Goal: Task Accomplishment & Management: Use online tool/utility

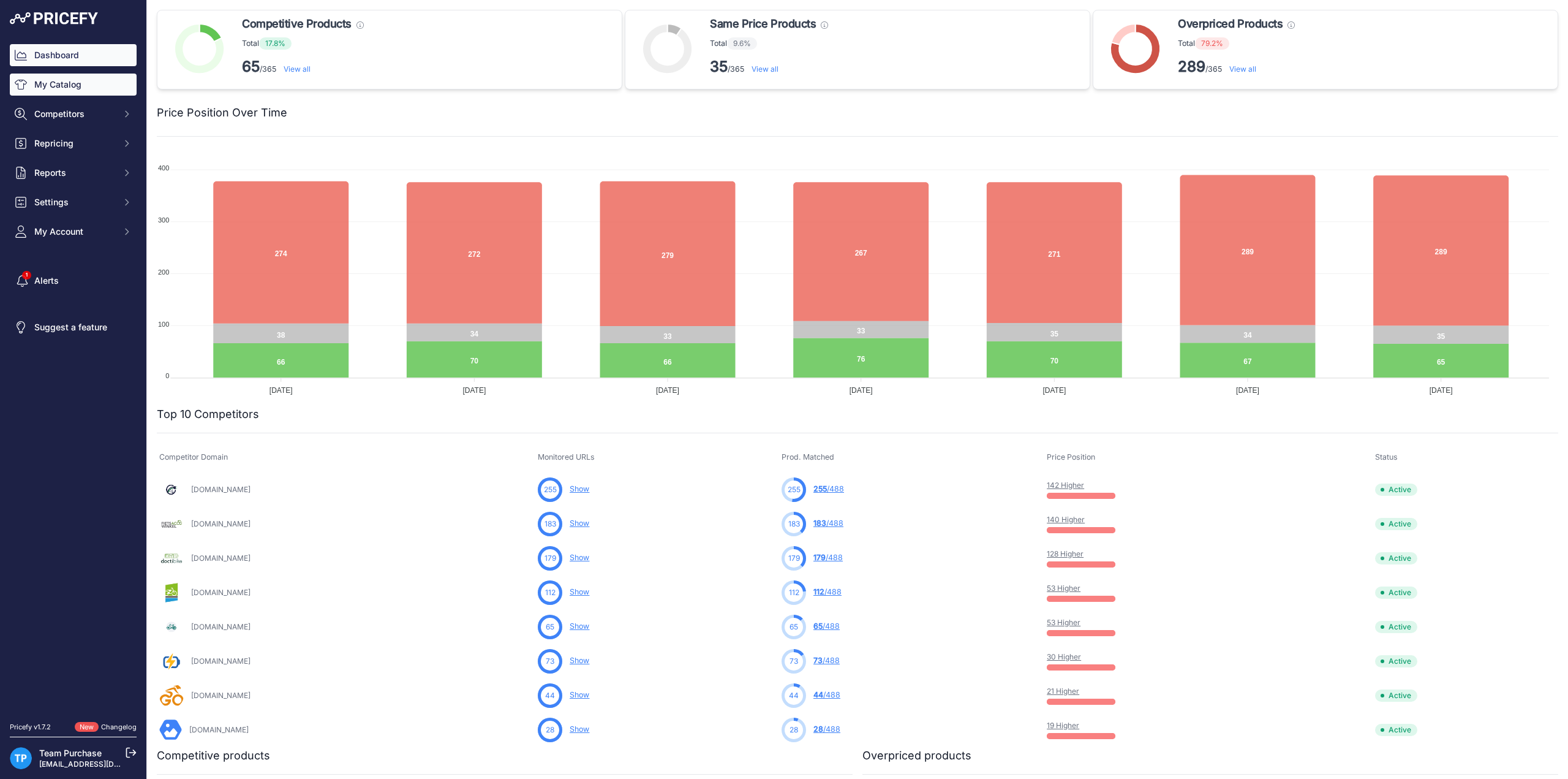
click at [66, 88] on link "My Catalog" at bounding box center [73, 84] width 127 height 22
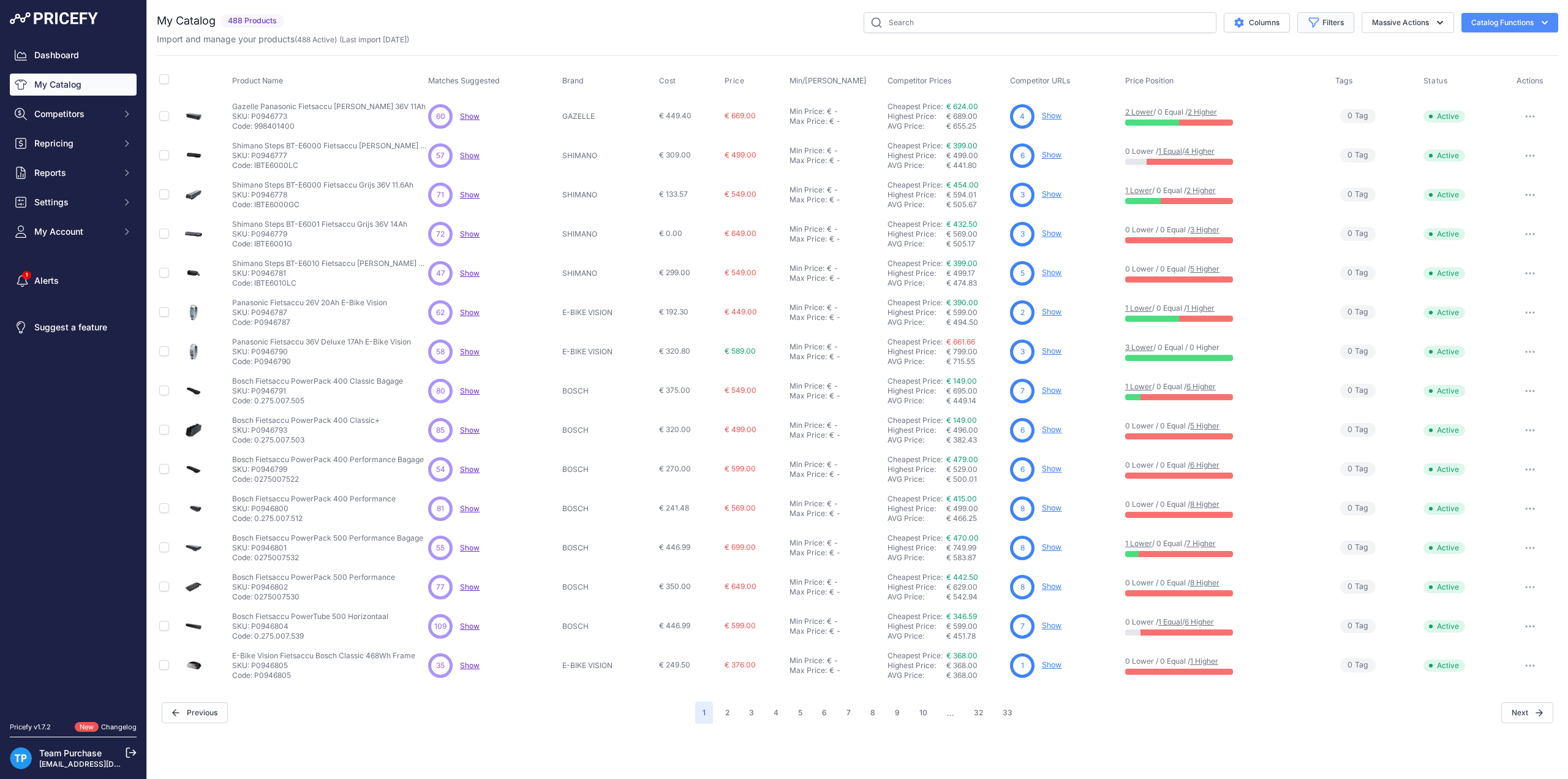
click at [1342, 30] on button "Filters" at bounding box center [1326, 22] width 57 height 21
click at [1302, 171] on select "Select an option AEG ANSMANN BAFANG BASIL BATAVUS BMZ BOSCH BRINCKERS COMPATIBL…" at bounding box center [1285, 172] width 117 height 21
select select "GAZELLE"
click at [1227, 162] on select "Select an option AEG ANSMANN BAFANG BASIL BATAVUS BMZ BOSCH BRINCKERS COMPATIBL…" at bounding box center [1285, 172] width 117 height 21
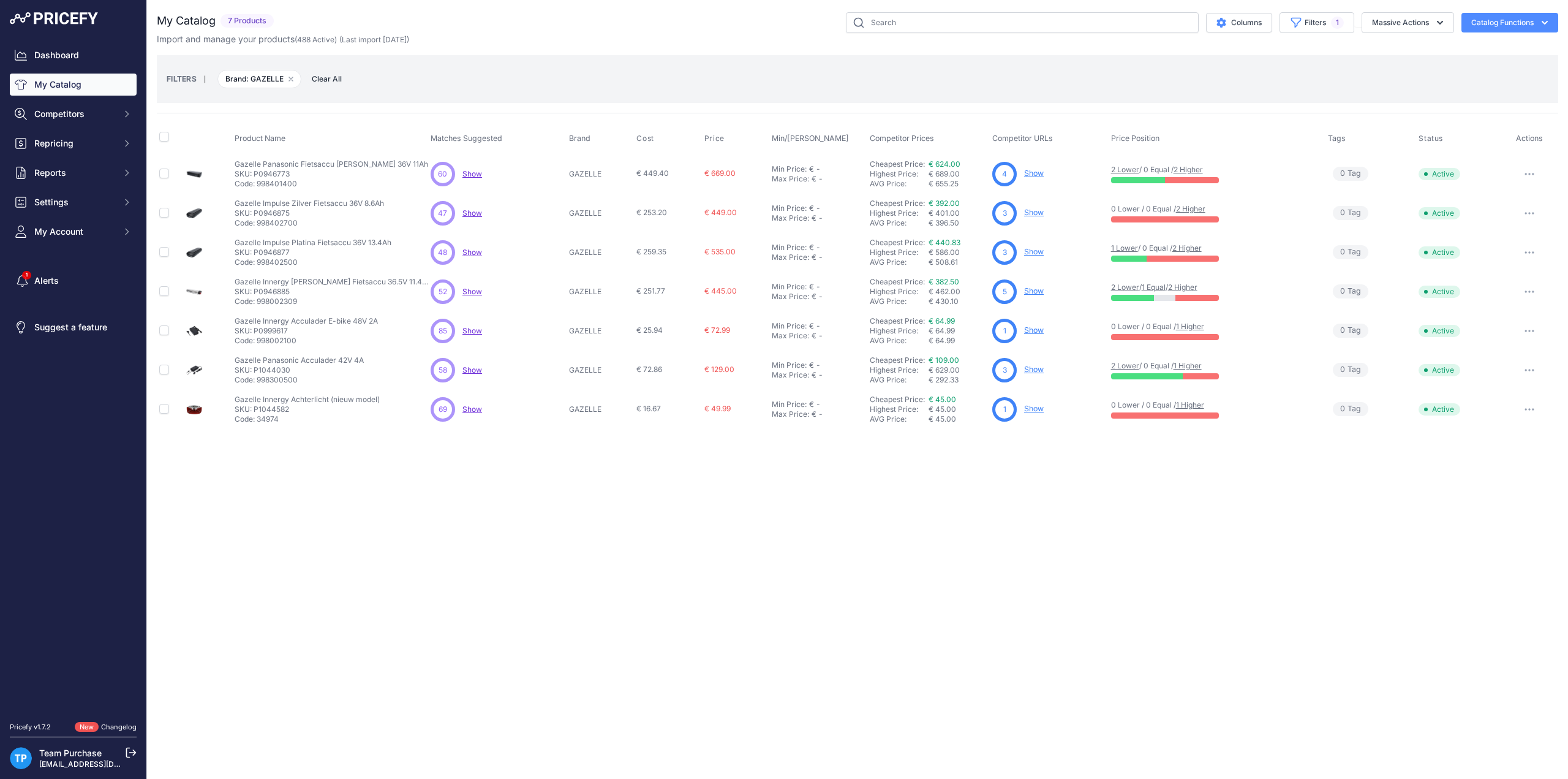
click at [657, 29] on div "Columns Filters 1 Status All Status Only Enabled Only Disabled" at bounding box center [918, 22] width 1279 height 21
click at [836, 66] on div "FILTERS | Brand: GAZELLE Remove filter option Clear All" at bounding box center [857, 79] width 1382 height 33
click at [1312, 17] on button "Filters 1" at bounding box center [1317, 22] width 75 height 21
click at [1291, 168] on select "Select an option AEG ANSMANN BAFANG BASIL BATAVUS BMZ BOSCH BRINCKERS COMPATIBL…" at bounding box center [1285, 172] width 117 height 21
select select "GIANT"
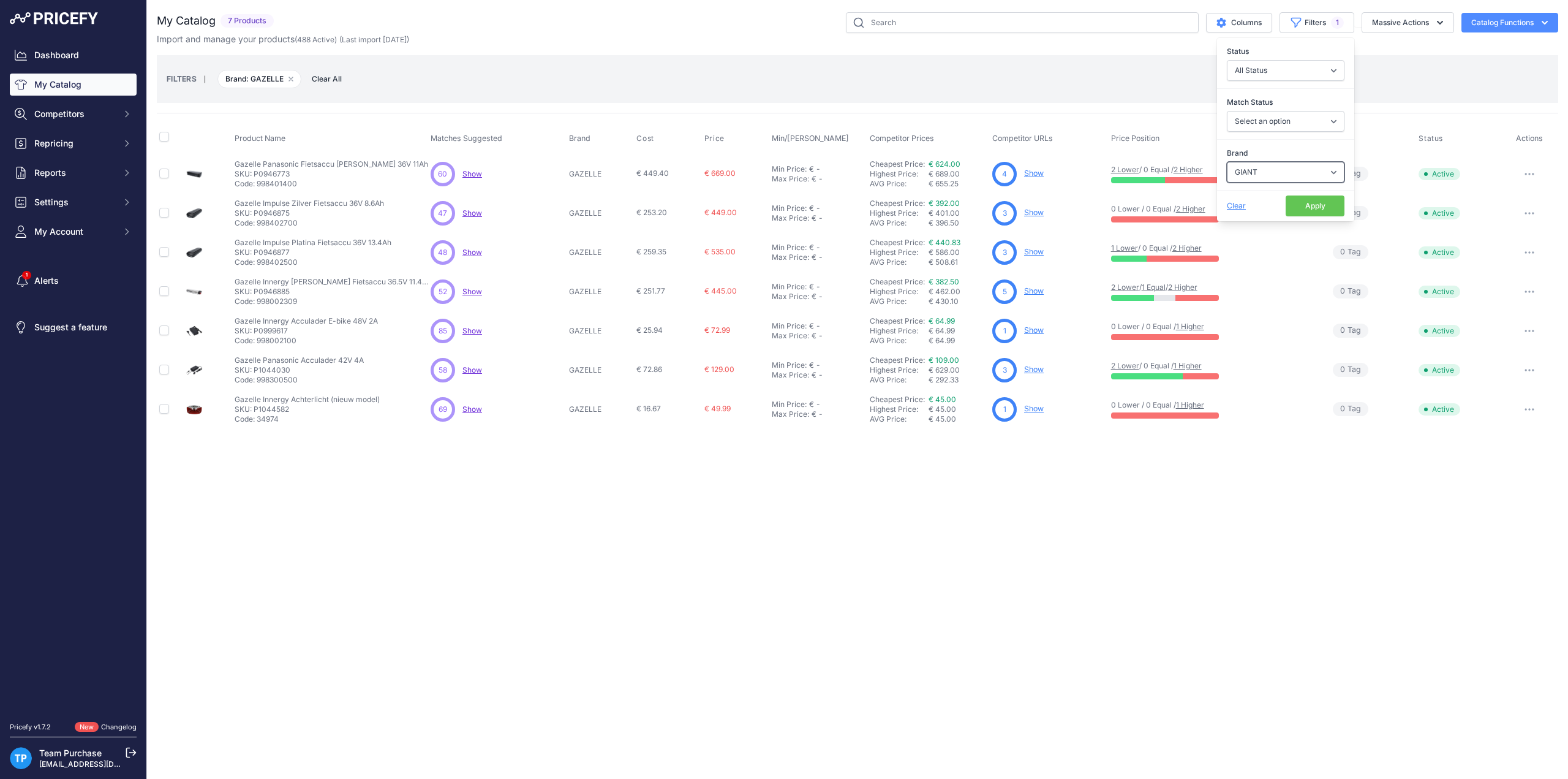
click at [1227, 162] on select "Select an option AEG ANSMANN BAFANG BASIL BATAVUS BMZ BOSCH BRINCKERS COMPATIBL…" at bounding box center [1285, 172] width 117 height 21
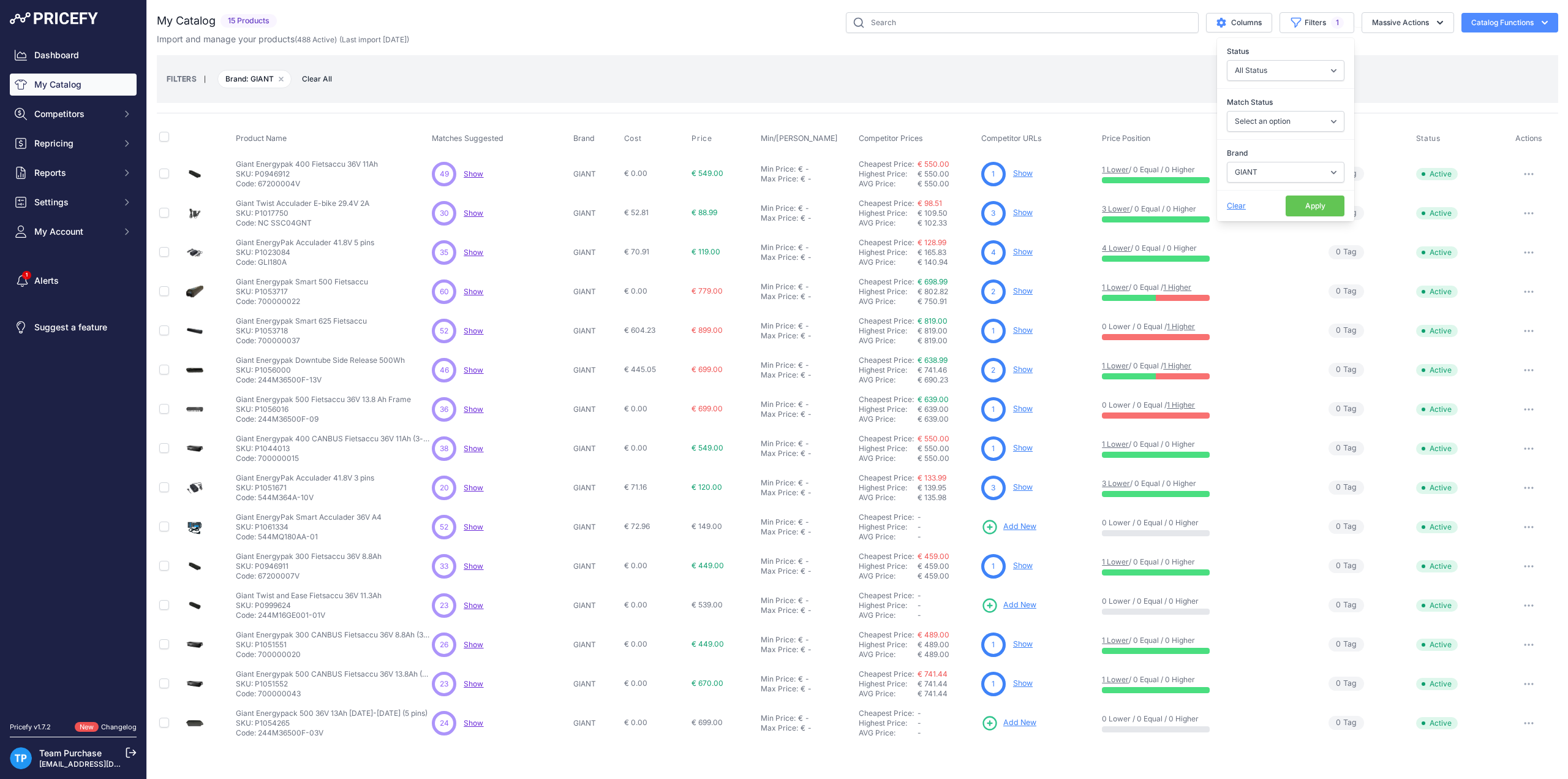
click at [701, 92] on div "FILTERS | Brand: GIANT Remove filter option Clear All" at bounding box center [857, 79] width 1382 height 33
click at [551, 33] on div "Columns Filters 1 Status All Status Only Enabled Only Disabled" at bounding box center [920, 22] width 1277 height 21
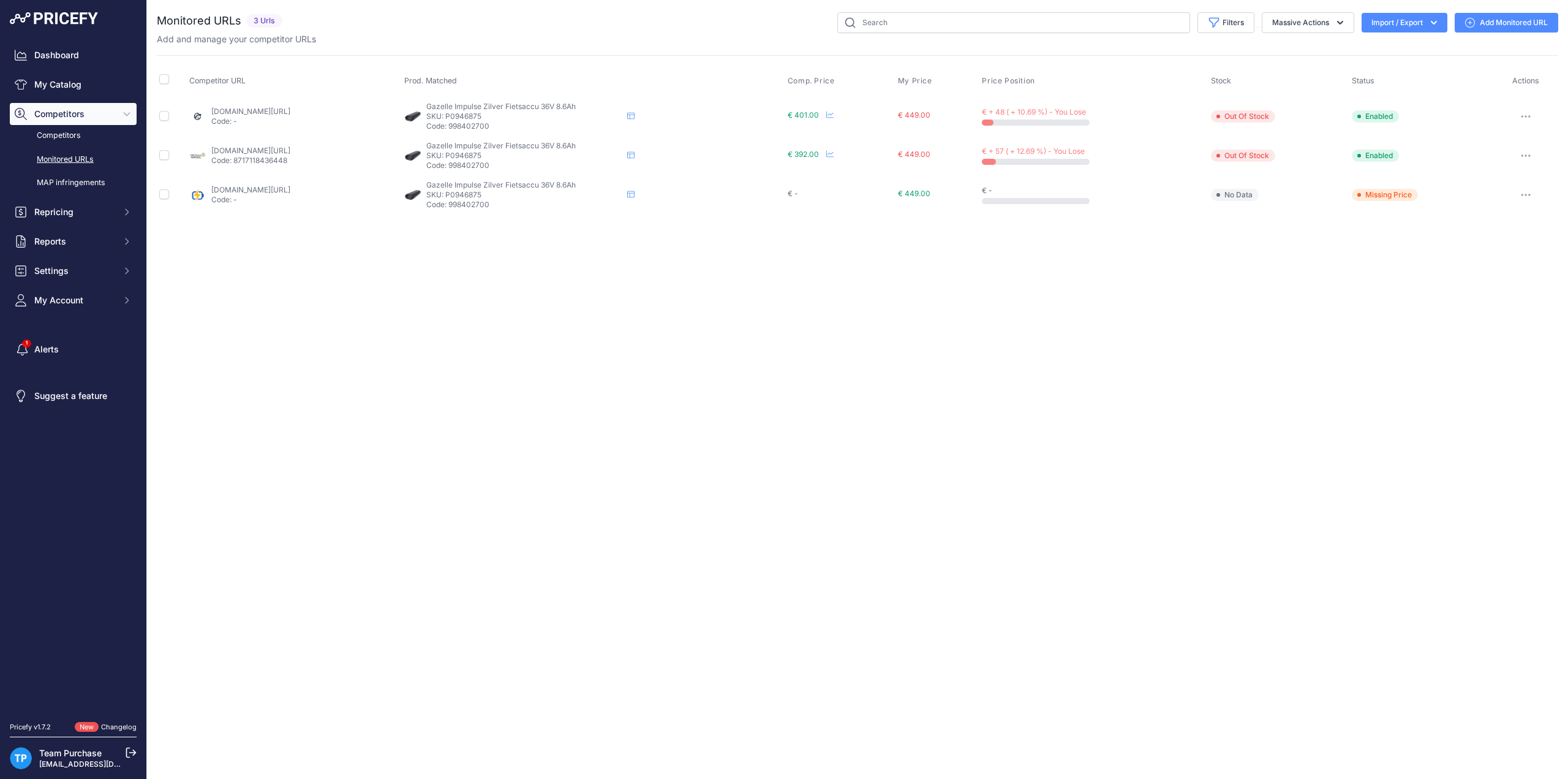
click at [1484, 21] on link "Add Monitored URL" at bounding box center [1506, 23] width 103 height 20
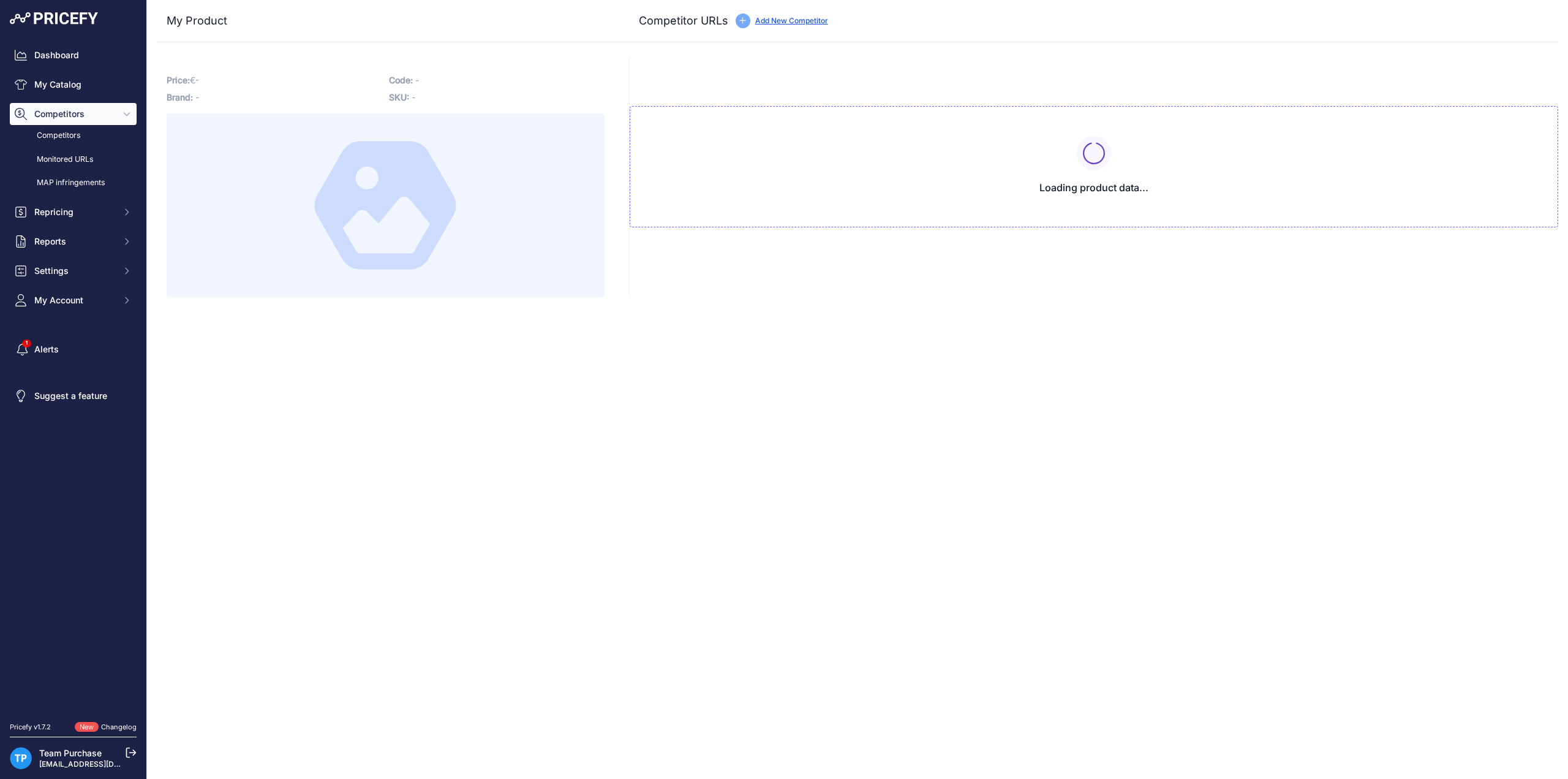
type input "www.e-bikeaccu.nl/gazelle-impulse-zilver-36v-8-6ah-fietsaccu?prirule_jdsnikfkfj…"
type input "e-bikeaccuspecialist.nl/product/gazelle-panasonic-zilver-36v-8-8ah-317wh-fietsa…"
type input "www.fietsaccuwinkel.nl/gazelle-accu-panasonic-8-8ah-zilver?prirule_jdsnikfkfjsd…"
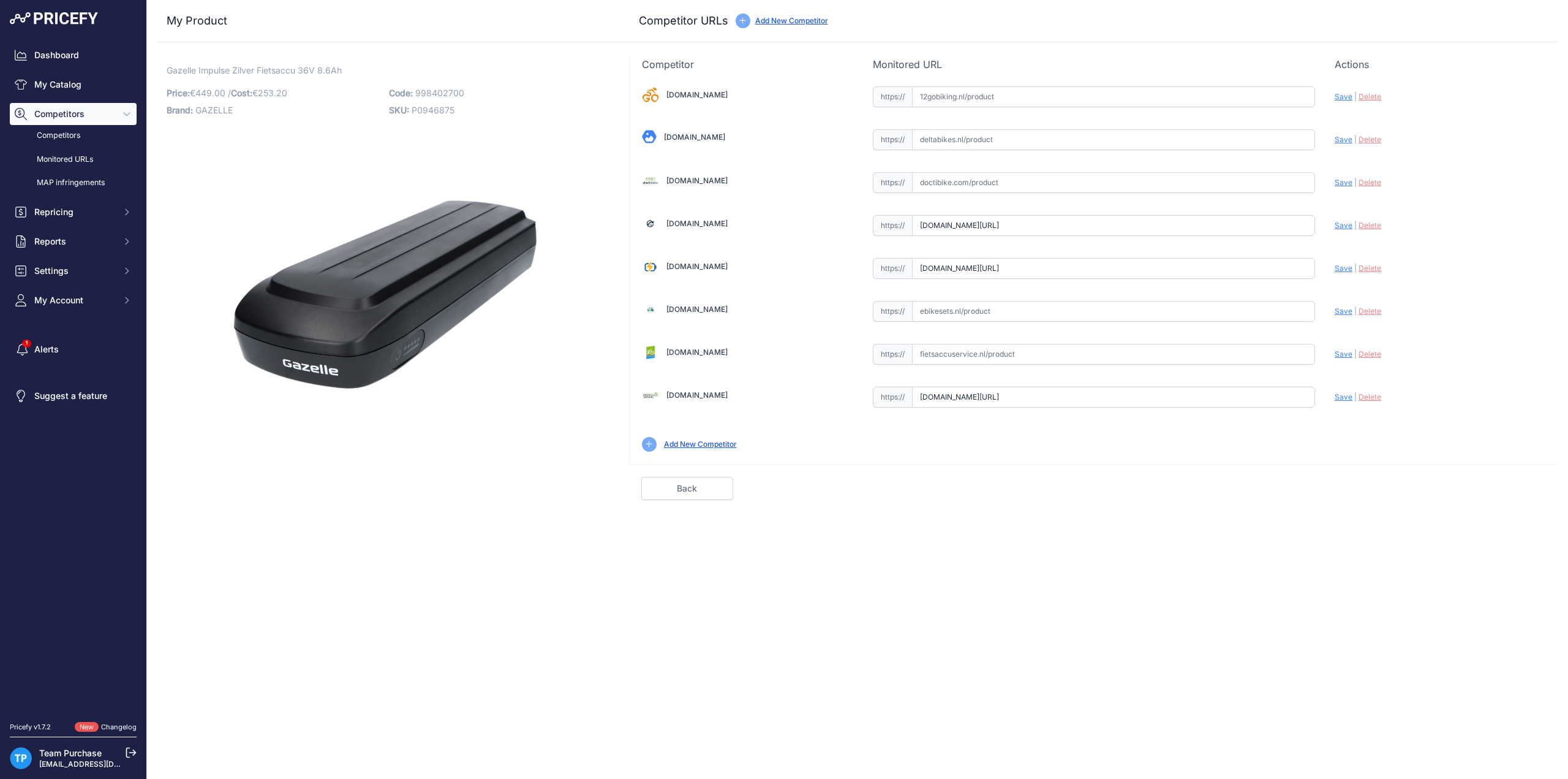
click at [1012, 311] on input "text" at bounding box center [1114, 311] width 403 height 21
paste input "https://www.e-bikeaccu.nl/gazelle-impulse-zilver-36v-8-6ah-fietsaccu"
type input "https://www.e-bikeaccu.nl/gazelle-impulse-zilver-36v-8-6ah-fietsaccu"
click at [1252, 306] on input "https://www.e-bikeaccu.nl/gazelle-impulse-zilver-36v-8-6ah-fietsaccu" at bounding box center [1114, 311] width 403 height 21
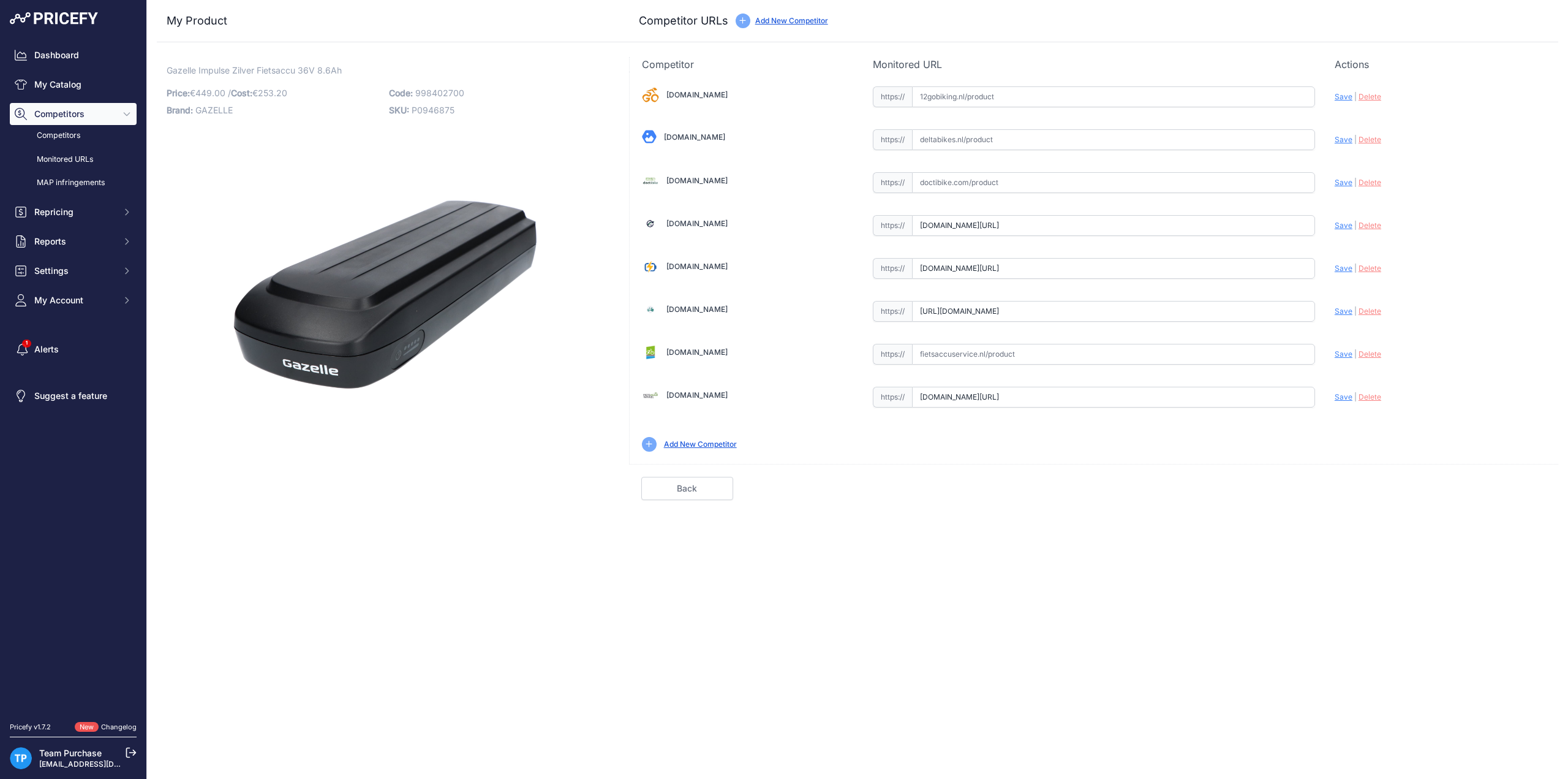
click at [1252, 306] on input "https://www.e-bikeaccu.nl/gazelle-impulse-zilver-36v-8-6ah-fietsaccu" at bounding box center [1114, 311] width 403 height 21
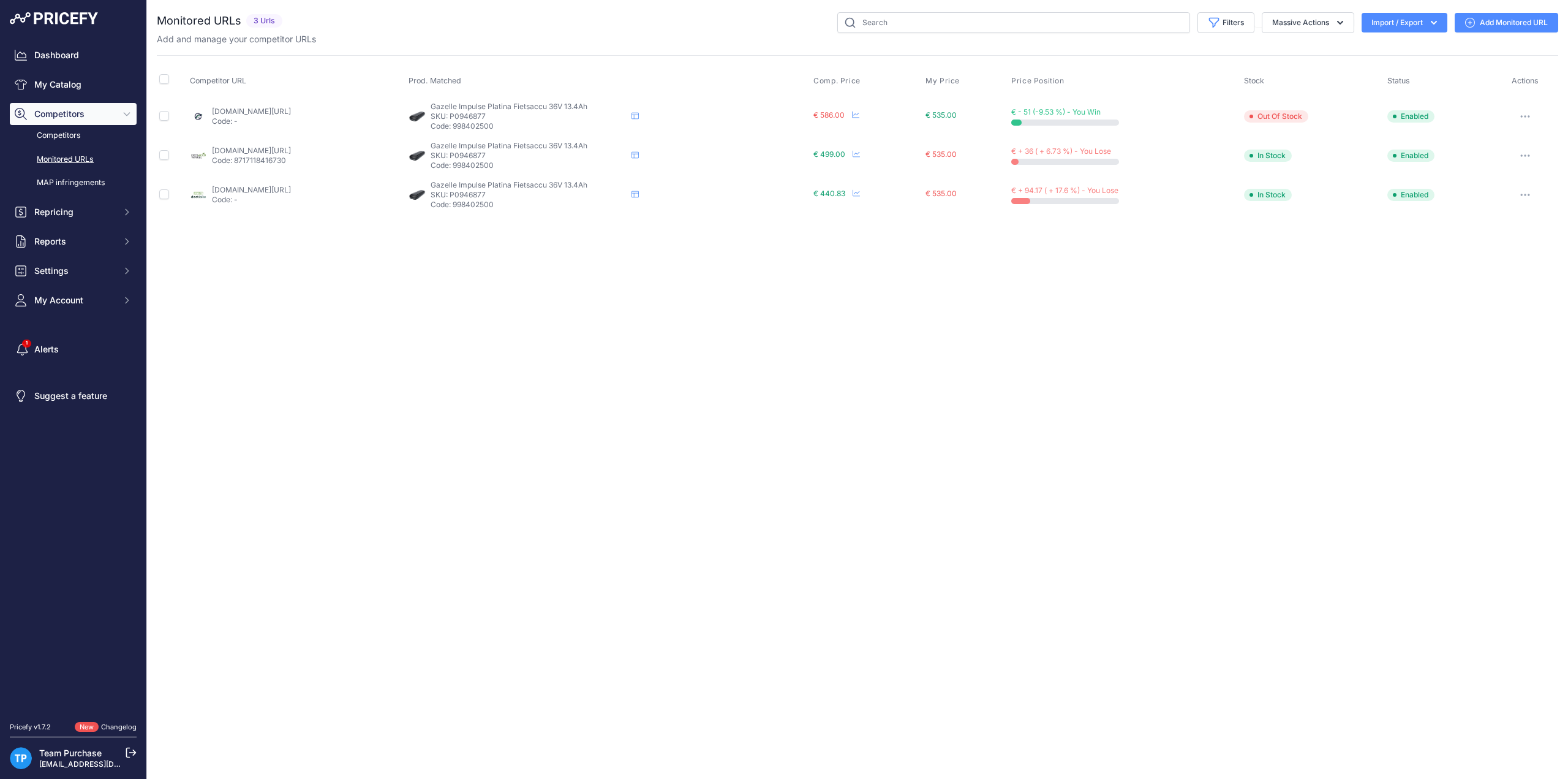
click at [1504, 18] on link "Add Monitored URL" at bounding box center [1506, 23] width 103 height 20
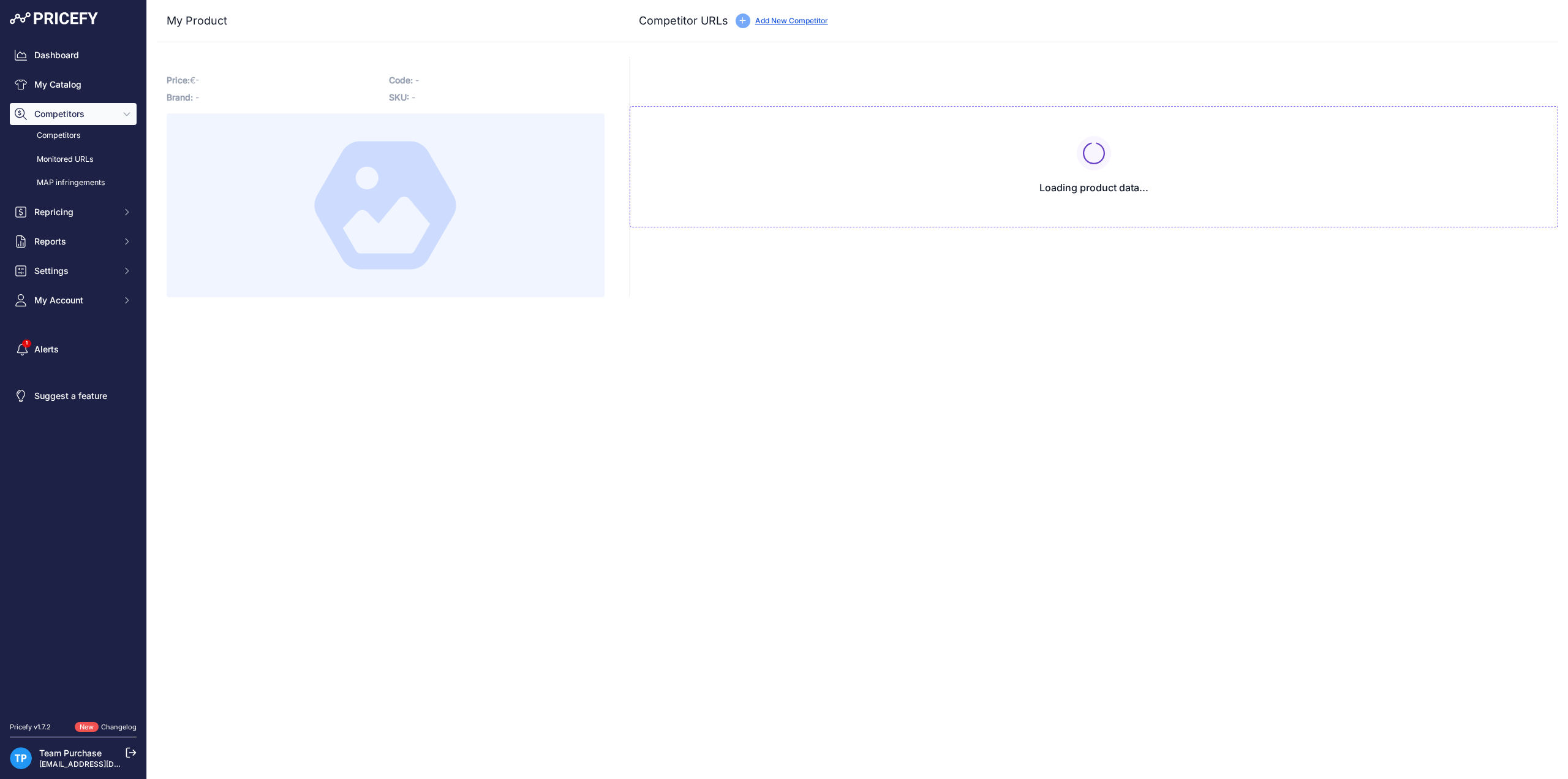
type input "[DOMAIN_NAME][URL]"
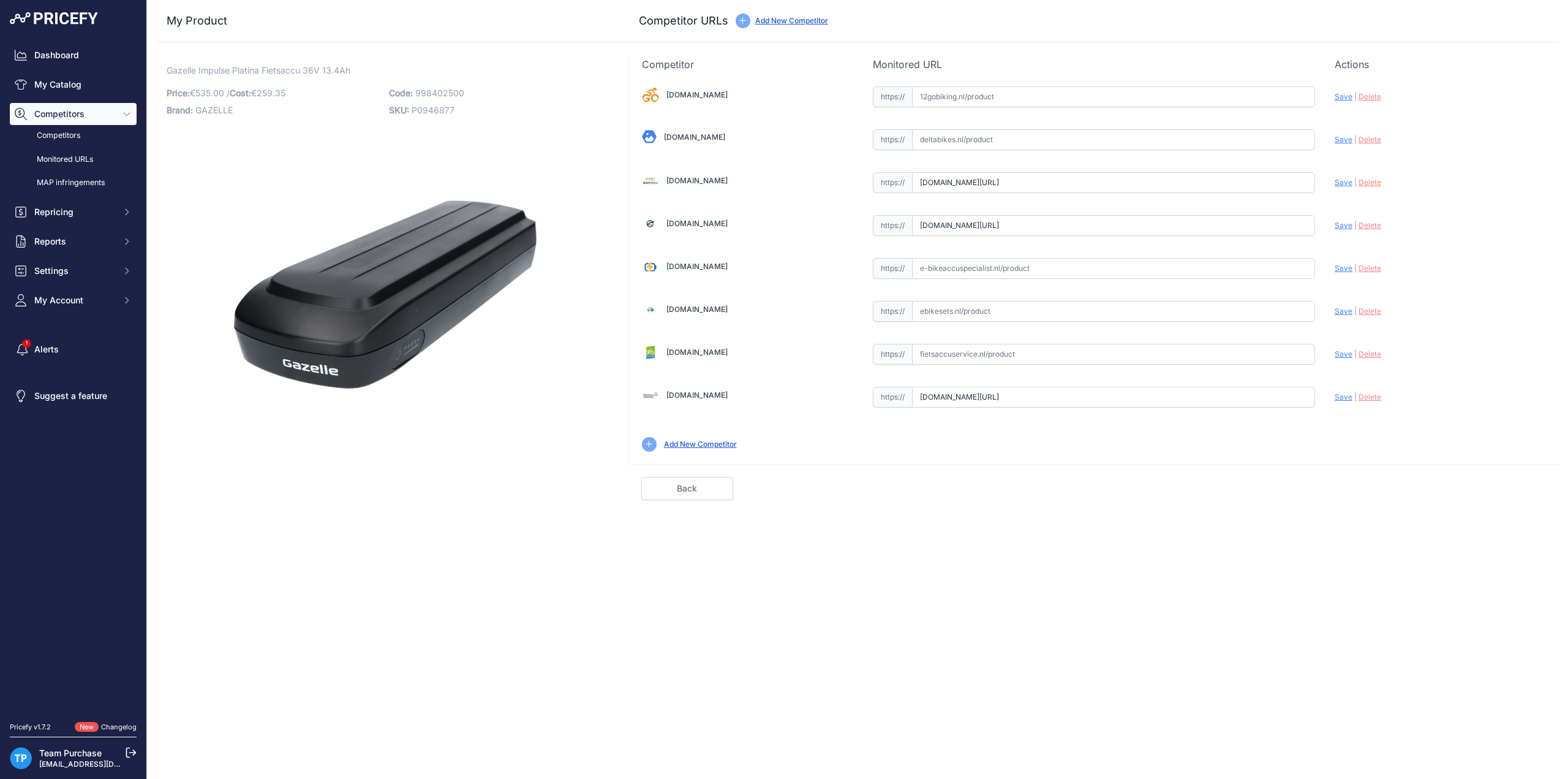
click at [948, 267] on input "text" at bounding box center [1114, 268] width 403 height 21
paste input "[URL][DOMAIN_NAME]"
click at [1345, 269] on span "Save" at bounding box center [1343, 268] width 18 height 9
type input "[URL][DOMAIN_NAME]"
click at [993, 357] on input "text" at bounding box center [1114, 354] width 403 height 21
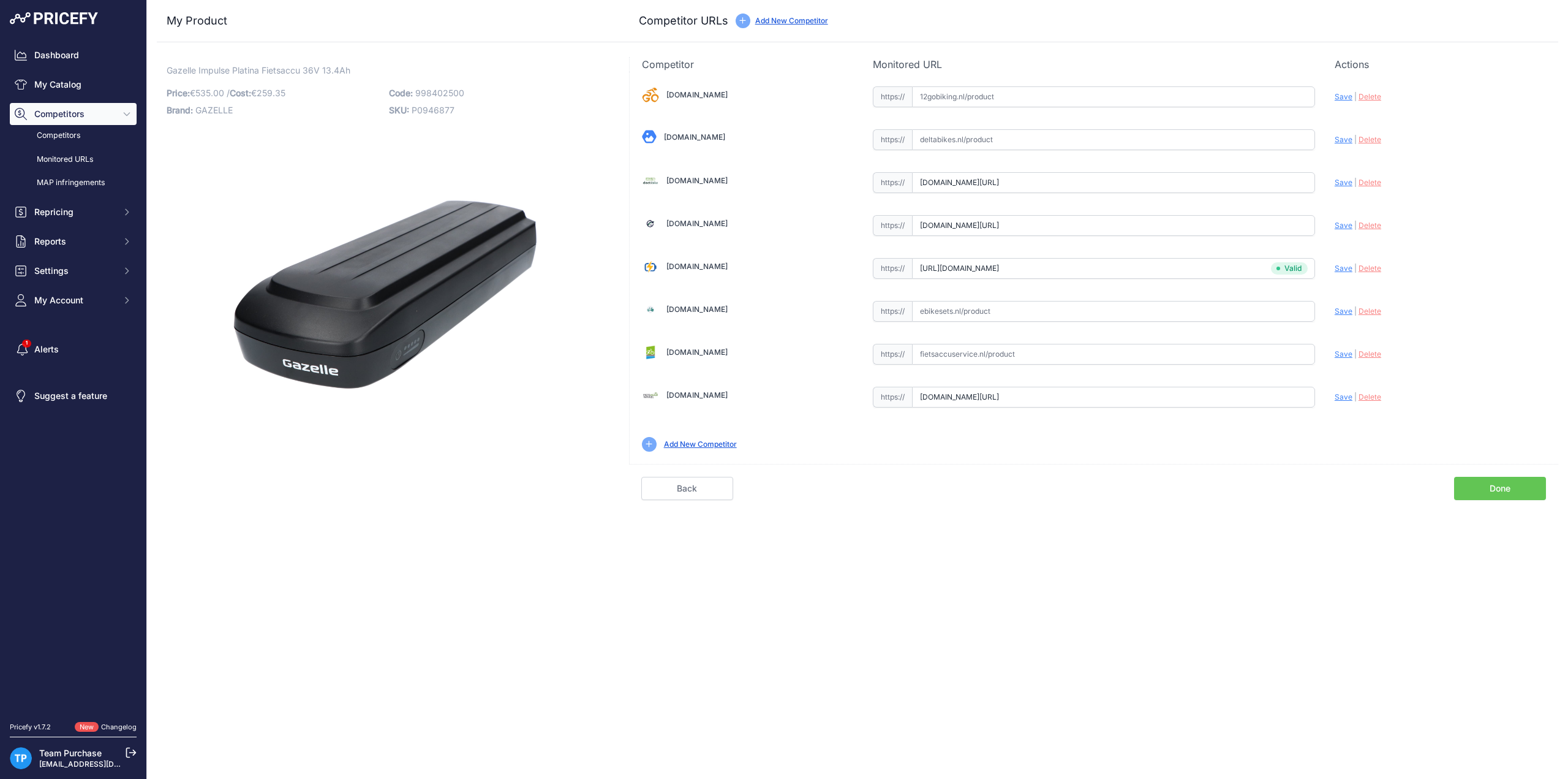
paste input "https://fietsaccuservice.nl/shop/fietsaccus/accu-gazelle-impulse-platinum-99840…"
click at [1341, 349] on span "Save" at bounding box center [1343, 354] width 18 height 9
type input "https://fietsaccuservice.nl/shop/fietsaccus/accu-gazelle-impulse-platinum-99840…"
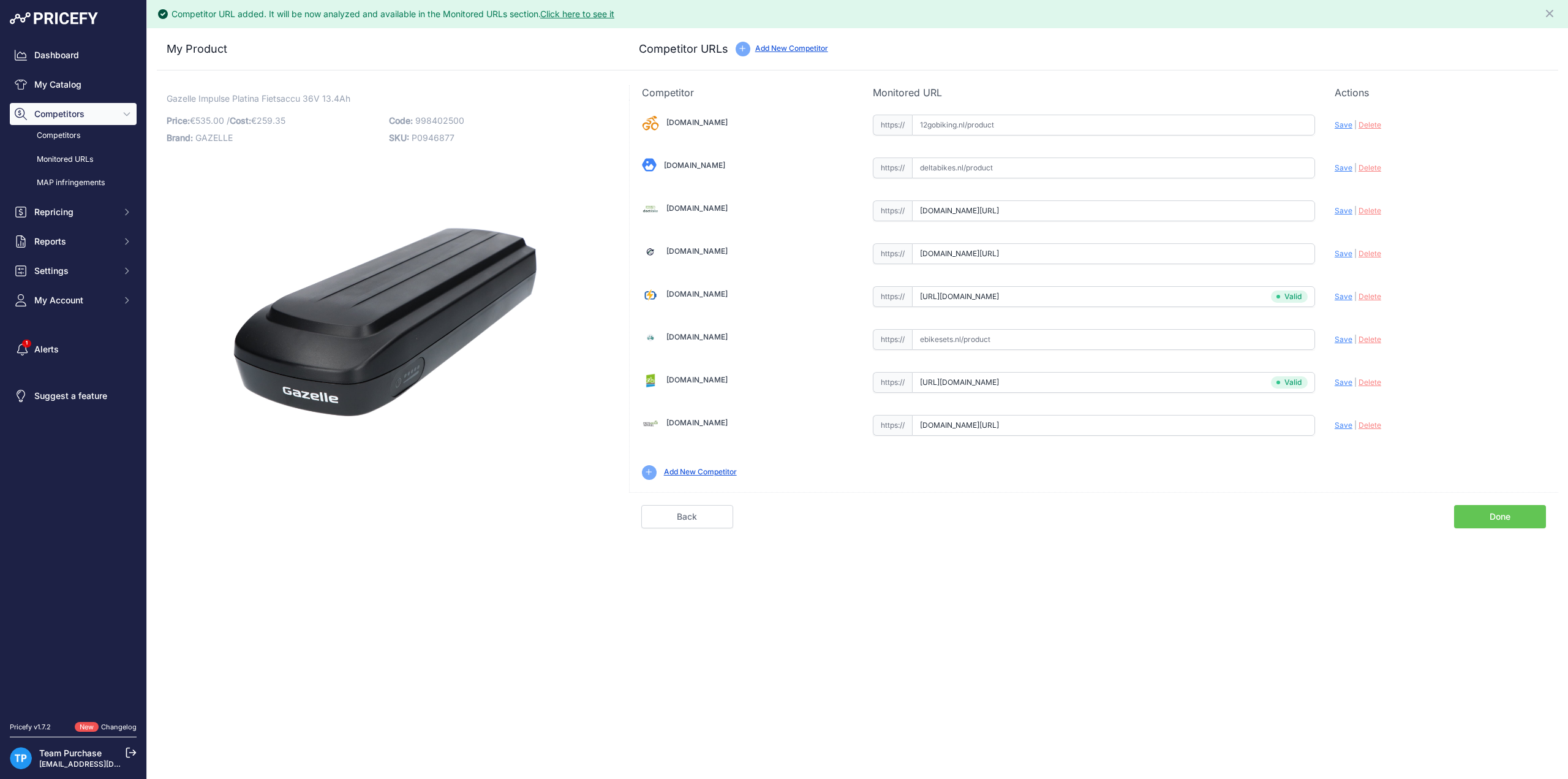
click at [1499, 511] on link "Done" at bounding box center [1500, 516] width 92 height 23
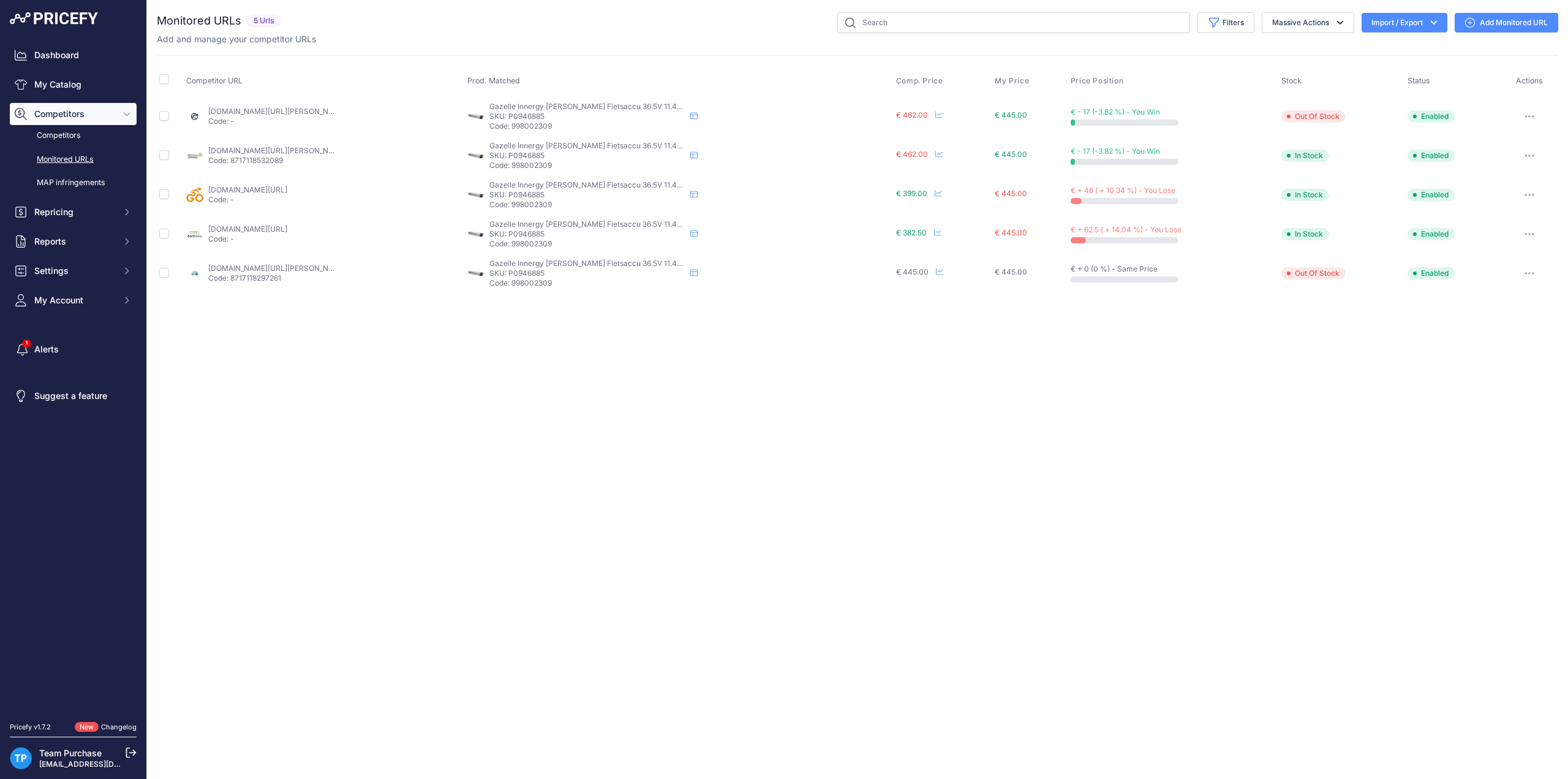
click at [1504, 21] on link "Add Monitored URL" at bounding box center [1506, 23] width 103 height 20
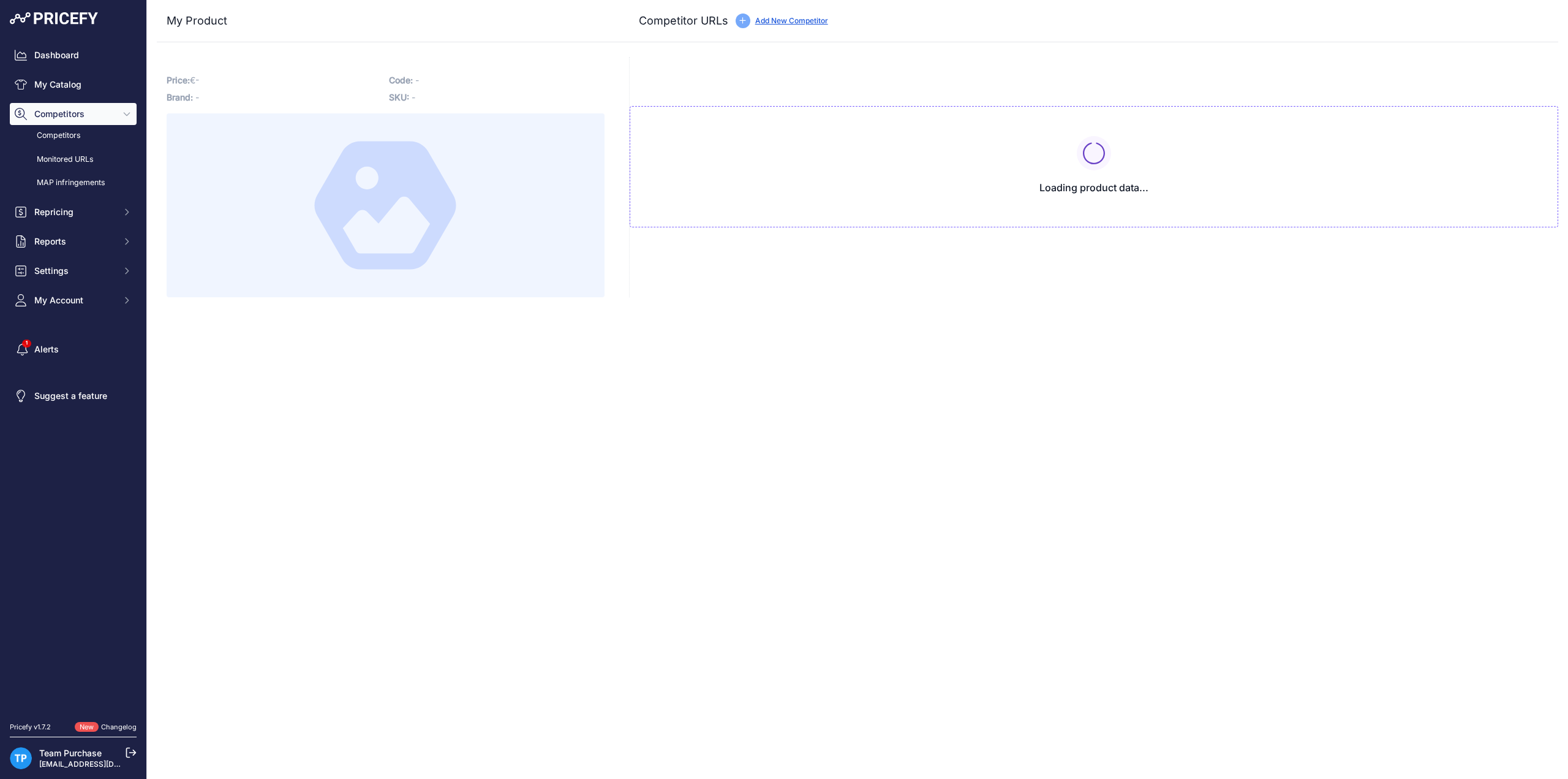
type input "www.12gobiking.nl/gazelle-innergy-accu?prirule_jdsnikfkfjsd=10020"
type input "doctibike.com/nl/gazelle-fietsaccu/2266-gazelle-innergy-36v-114ah-fietsaccu-bag…"
type input "www.e-bikeaccu.nl/gazelle-innergy-goud-36v-11-4ah-fietsaccu?prirule_jdsnikfkfjs…"
type input "ebikesets.nl/gazelle-innergy-goud-fietsaccu-36v-11-4ah-410wh?prirule_jdsnikfkfj…"
type input "www.fietsaccuwinkel.nl/gazelle-accu-innergy-goud-11ah?prirule_jdsnikfkfjsd=10020"
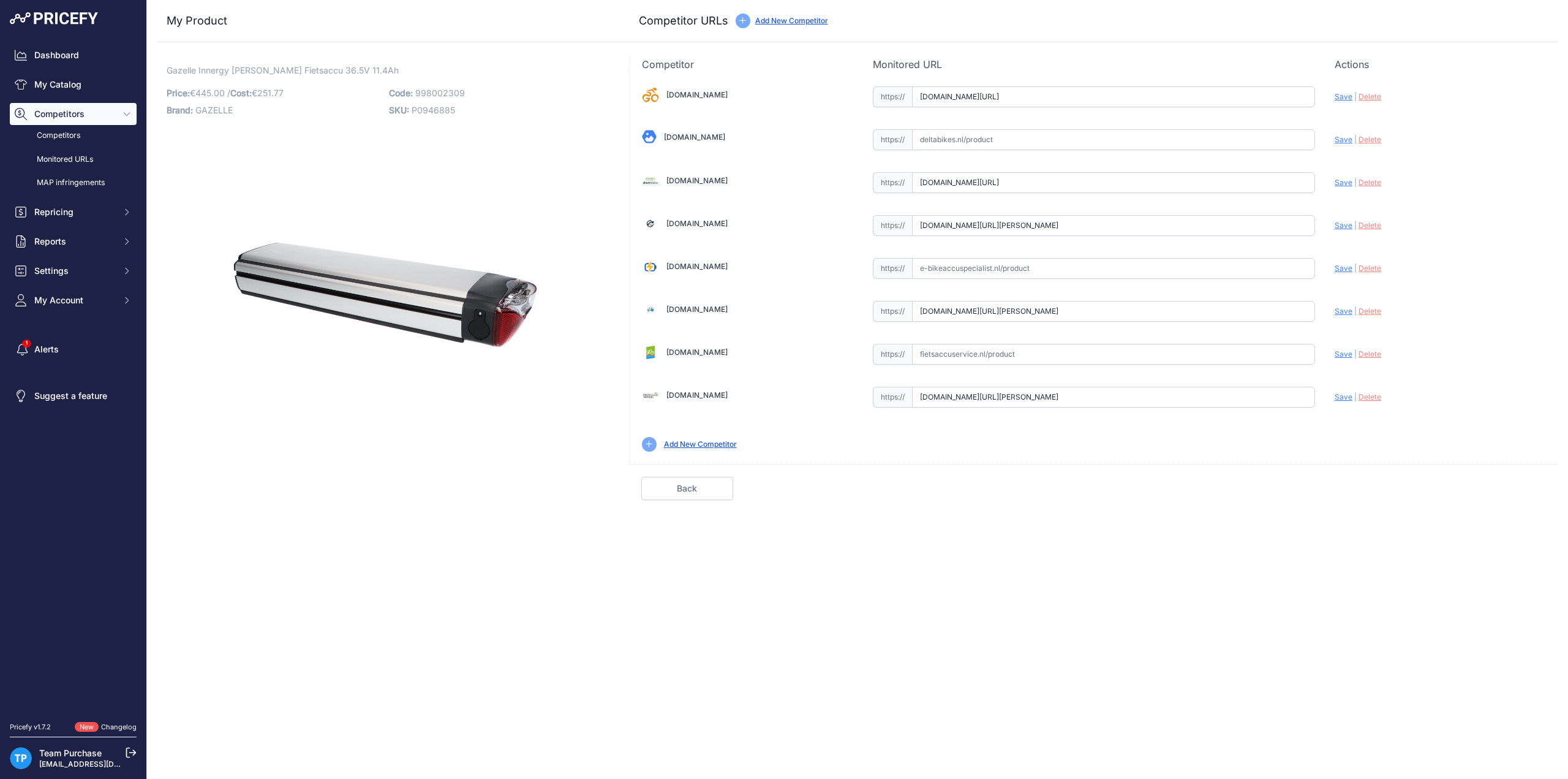
click at [942, 346] on input "text" at bounding box center [1114, 354] width 403 height 21
paste input "https://fietsaccuservice.nl/shop/fietsaccus/accu-gazelle-innergy-goud-416wh/"
click at [1336, 352] on span "Save" at bounding box center [1343, 354] width 18 height 9
type input "https://fietsaccuservice.nl/shop/fietsaccus/accu-gazelle-innergy-goud-416wh/?pr…"
click at [996, 260] on input "text" at bounding box center [1114, 268] width 403 height 21
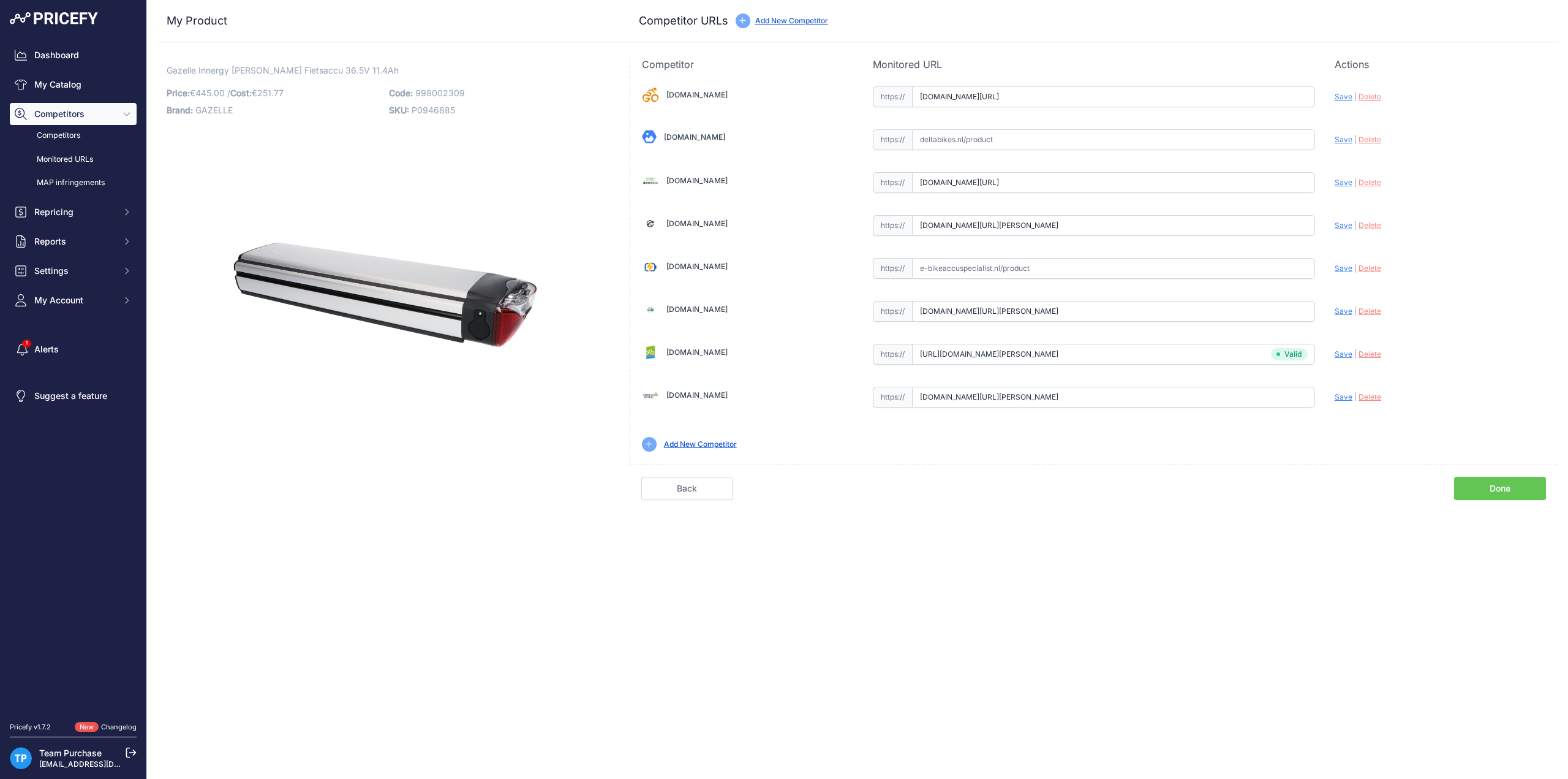
paste input "https://e-bikeaccuspecialist.nl/product/gazelle-innergy-goud-36v-11-4ah-396wh-f…"
click at [1337, 263] on span "Save" at bounding box center [1343, 268] width 18 height 9
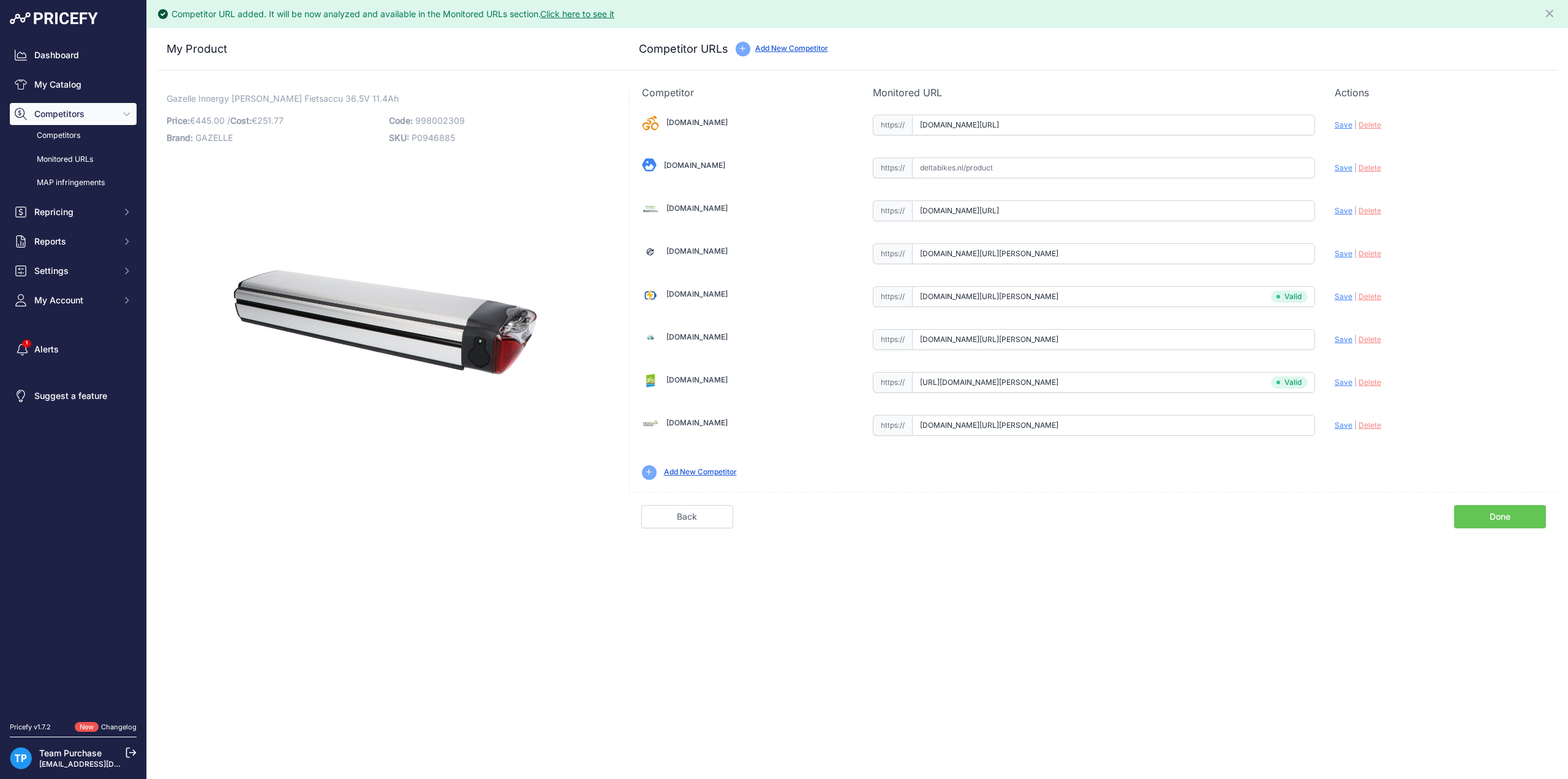
type input "https://e-bikeaccuspecialist.nl/product/gazelle-innergy-goud-36v-11-4ah-396wh-f…"
click at [1489, 509] on link "Done" at bounding box center [1500, 516] width 92 height 23
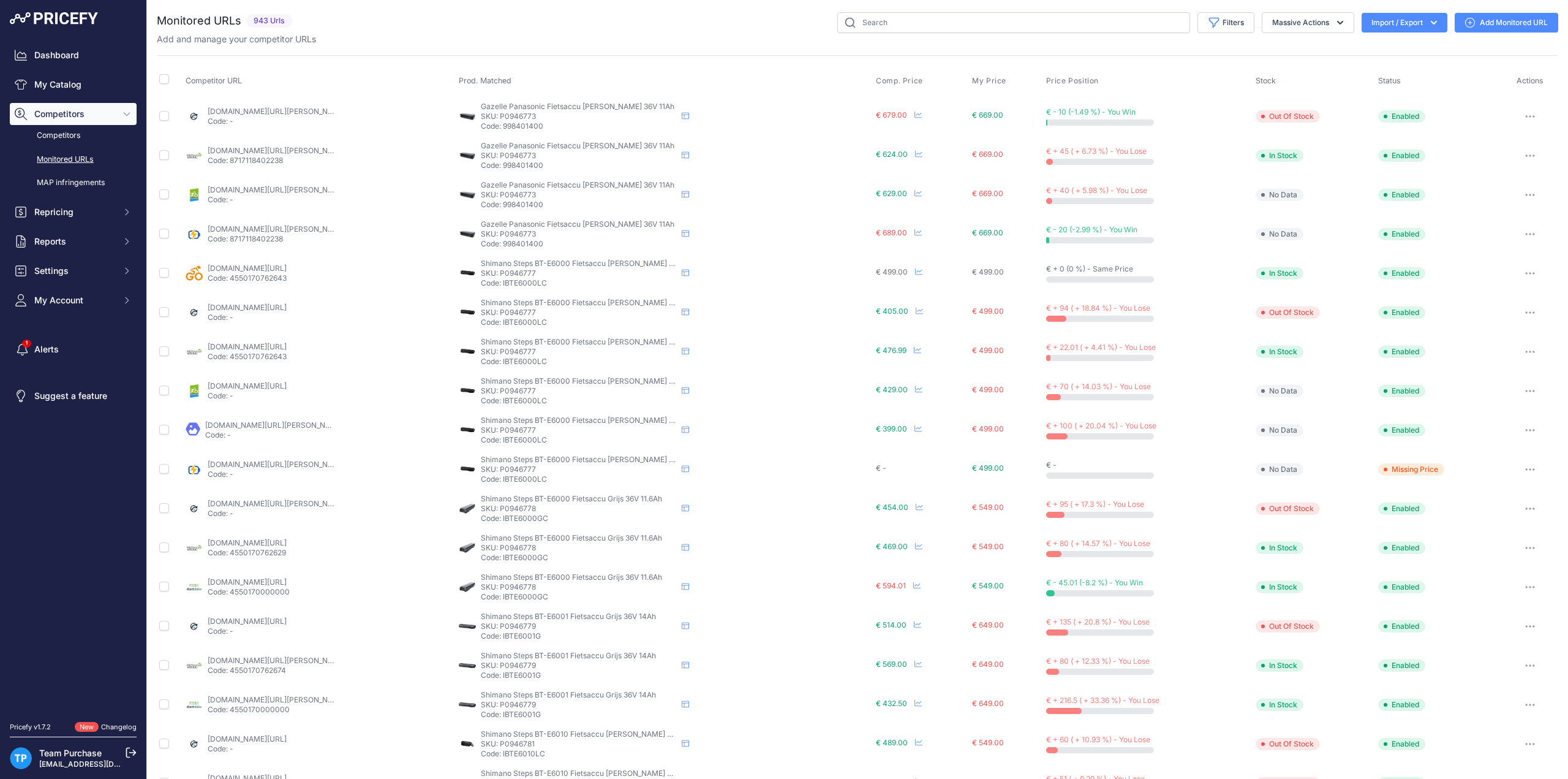
click at [664, 29] on div "Filters Saved Filters Set None Competitors Cheaper Than Me Competitors Products…" at bounding box center [927, 22] width 1261 height 21
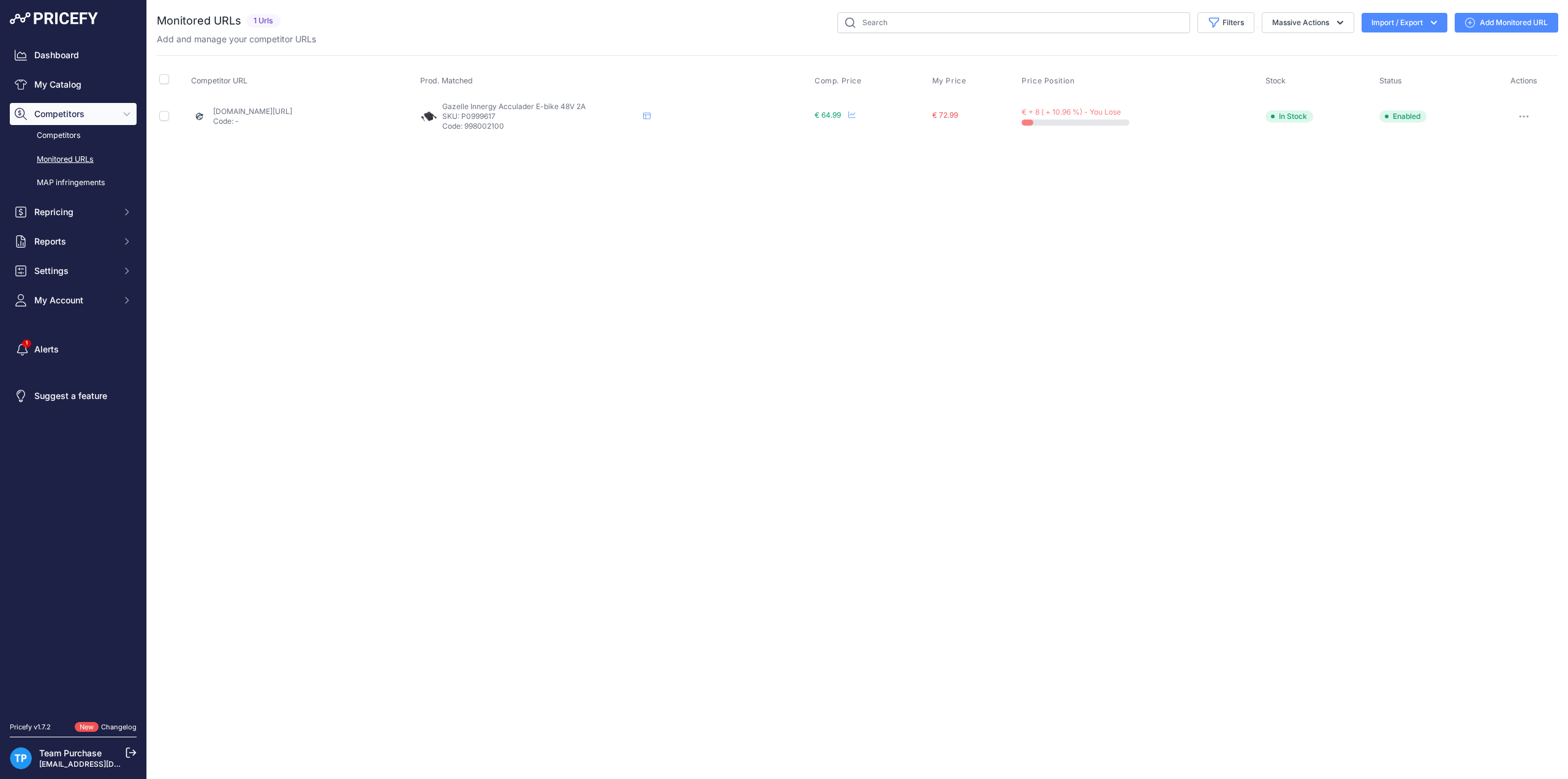
click at [1476, 21] on link "Add Monitored URL" at bounding box center [1506, 23] width 103 height 20
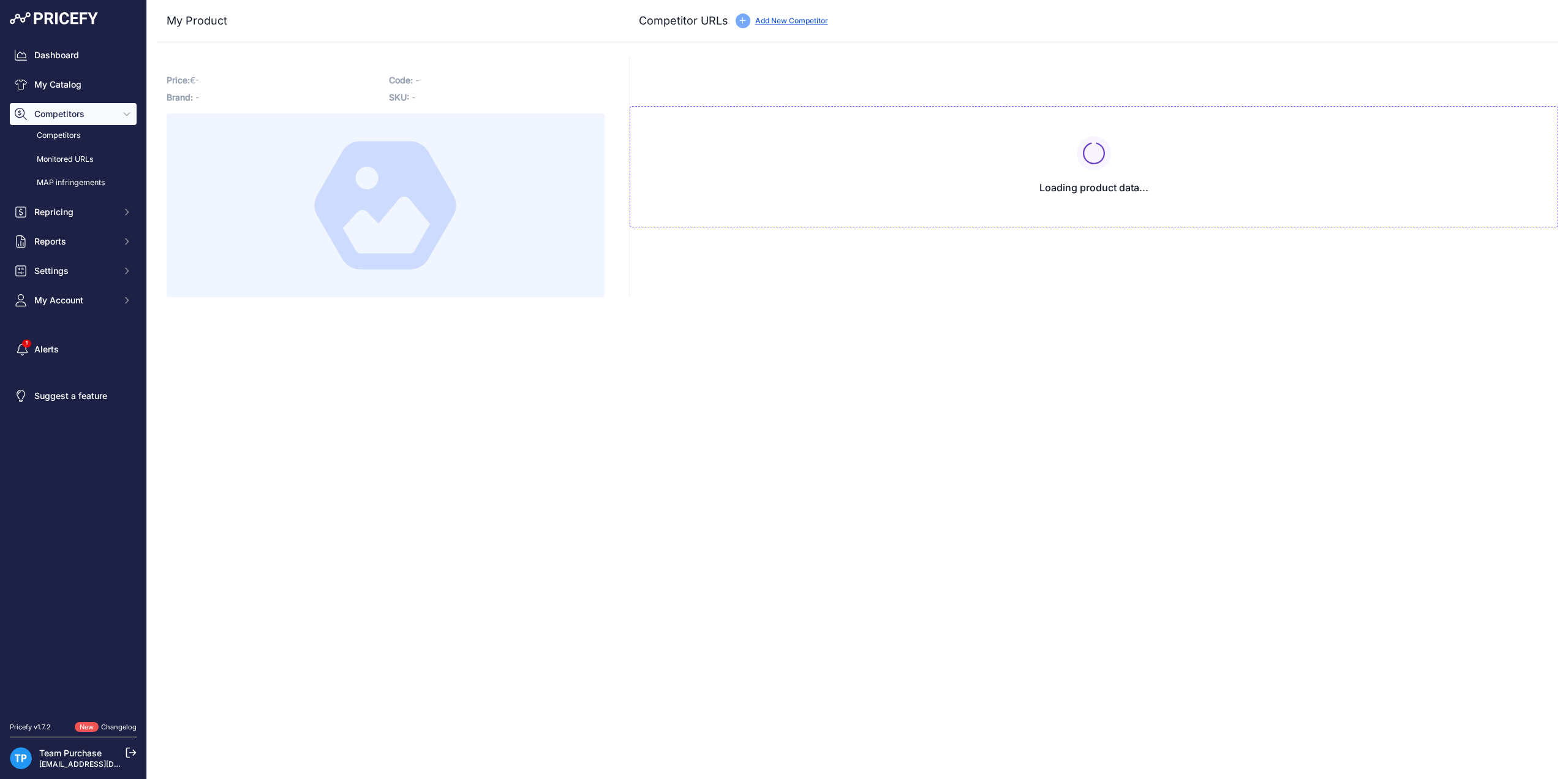
type input "[DOMAIN_NAME][URL]"
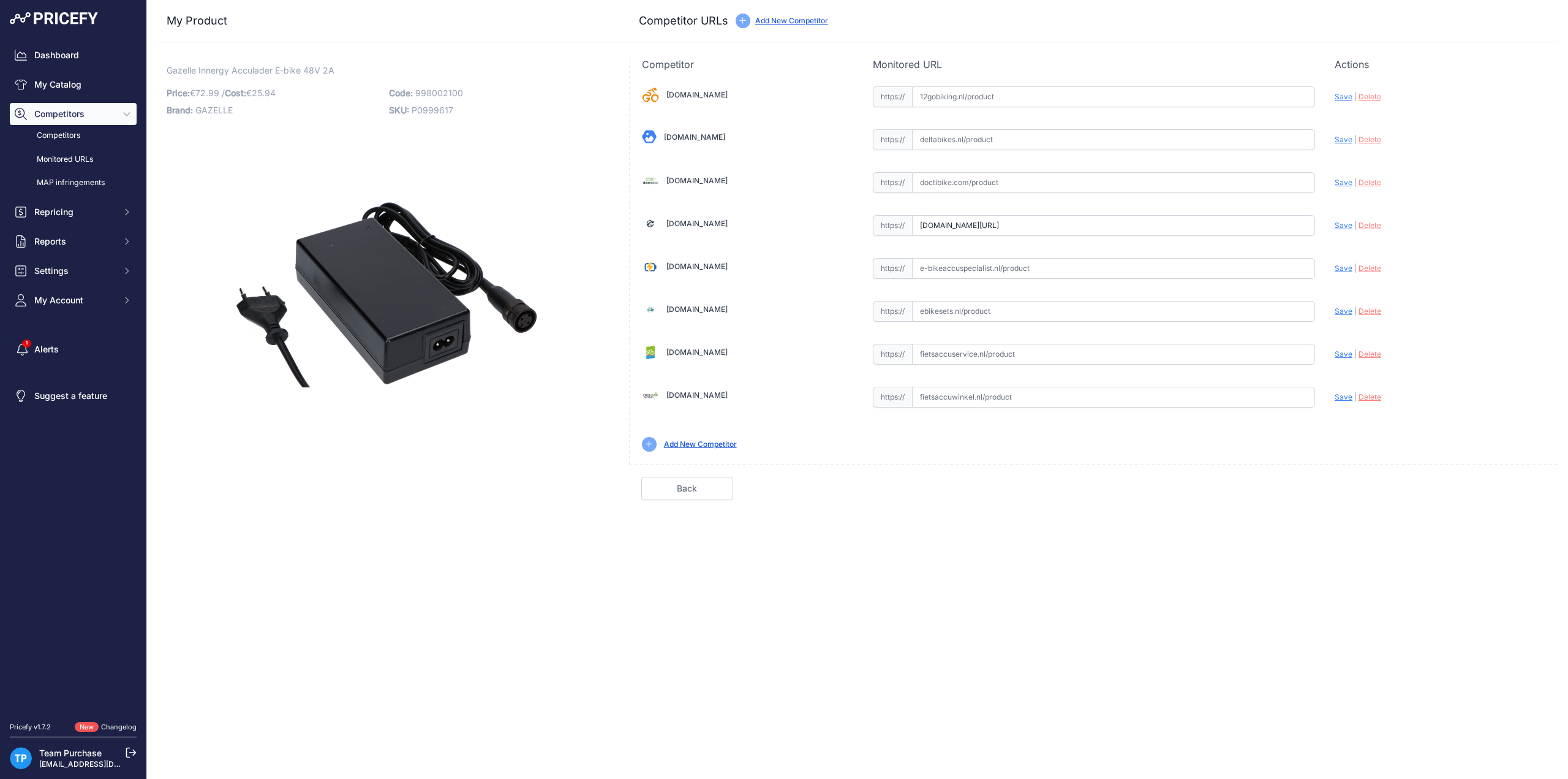
click at [1005, 389] on input "text" at bounding box center [1114, 397] width 403 height 21
paste input "[URL][DOMAIN_NAME]"
click at [1344, 394] on span "Save" at bounding box center [1343, 397] width 18 height 9
type input "[URL][DOMAIN_NAME]"
click at [1228, 231] on input "[DOMAIN_NAME][URL]" at bounding box center [1114, 225] width 403 height 21
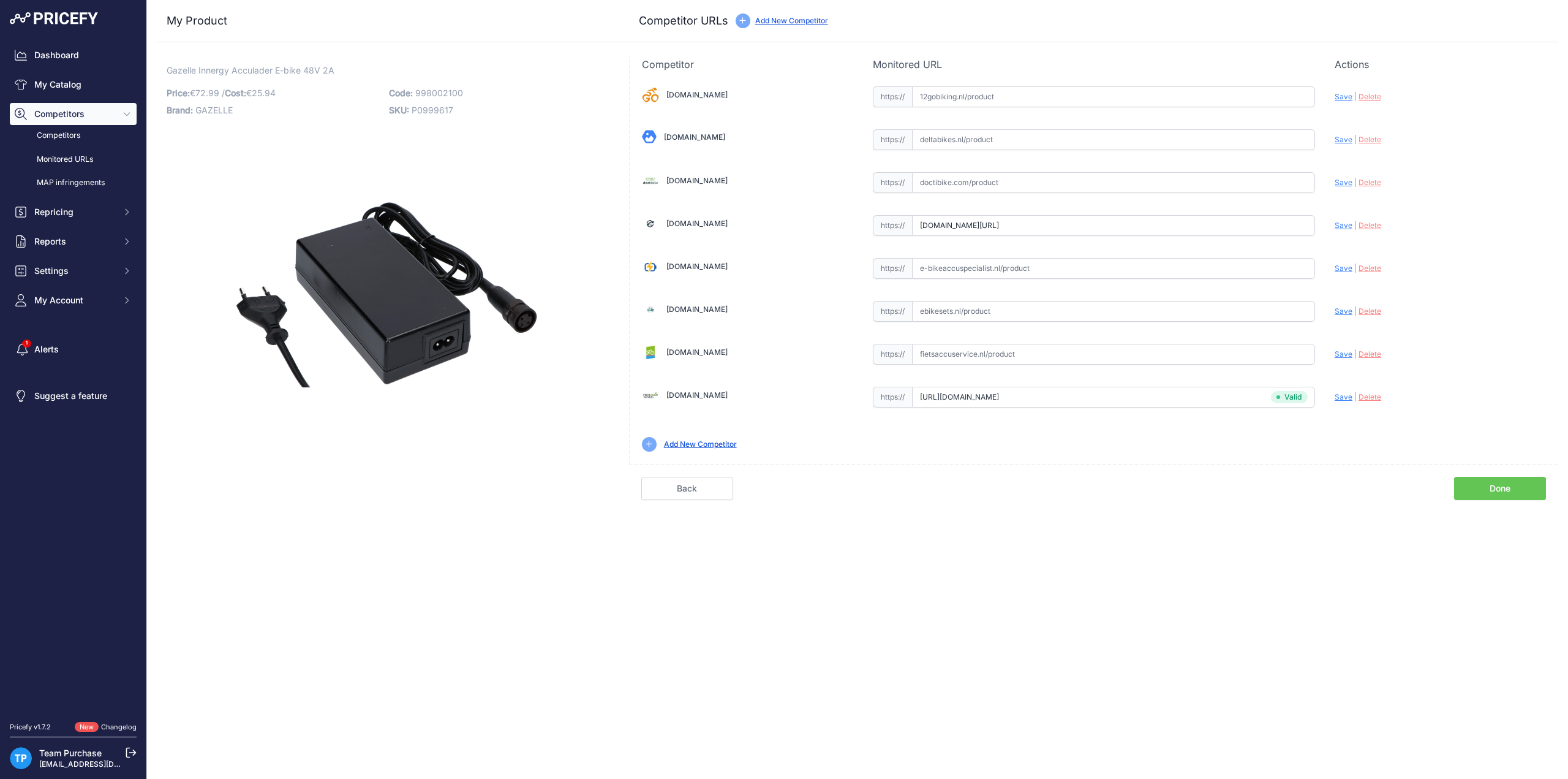
click at [1228, 231] on input "[DOMAIN_NAME][URL]" at bounding box center [1114, 225] width 403 height 21
click at [1007, 348] on input "text" at bounding box center [1114, 354] width 403 height 21
paste input "[URL][DOMAIN_NAME]"
click at [1341, 349] on span "Save" at bounding box center [1343, 354] width 18 height 9
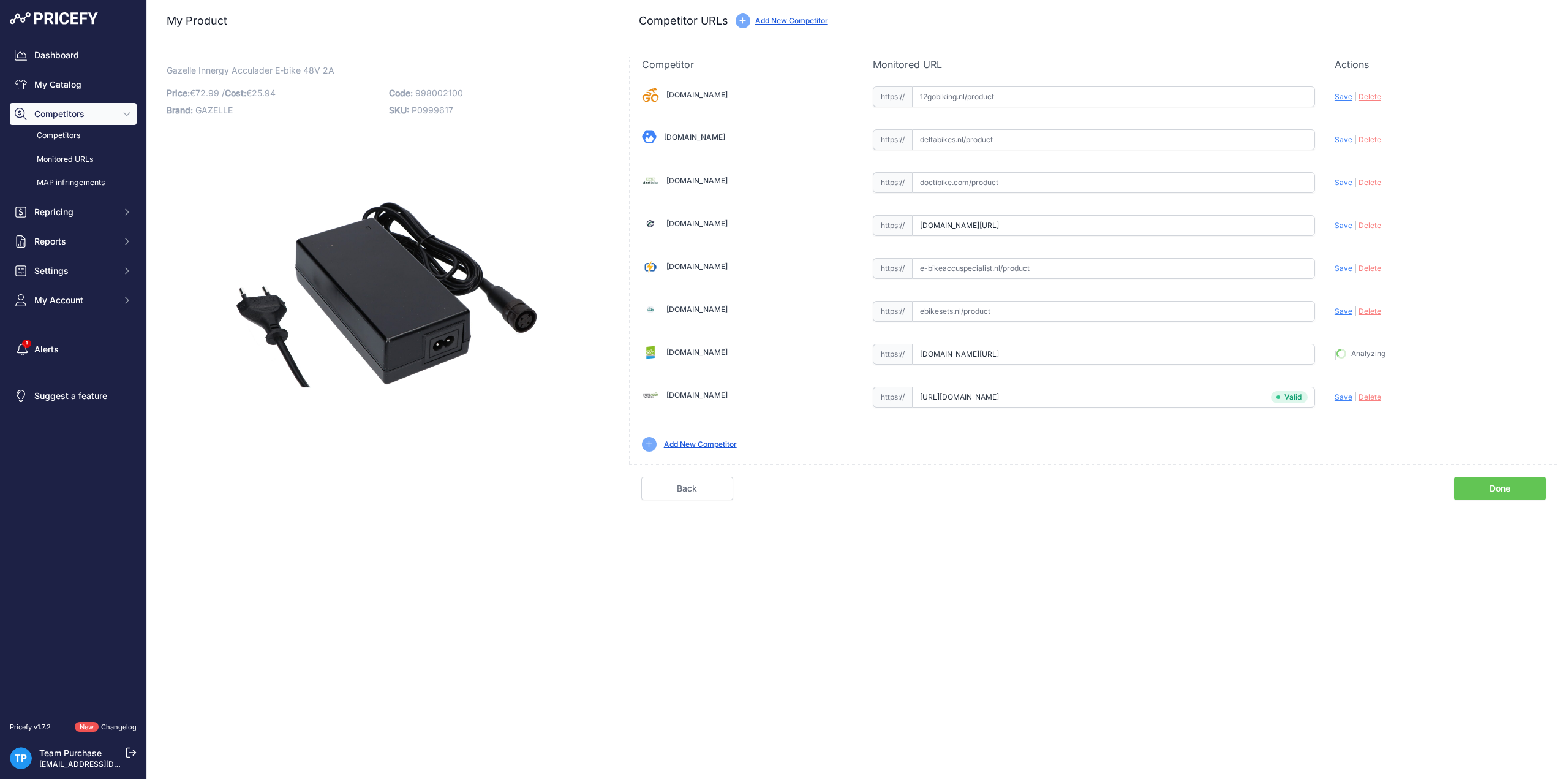
type input "[URL][DOMAIN_NAME]"
click at [975, 105] on input "text" at bounding box center [1114, 96] width 403 height 21
paste input "https://www.12gobiking.nl/gazelle-innergy-accu-oplader"
click at [1335, 99] on span "Save" at bounding box center [1343, 97] width 18 height 9
type input "https://www.12gobiking.nl/gazelle-innergy-accu-oplader?prirule_jdsnikfkfjsd=100…"
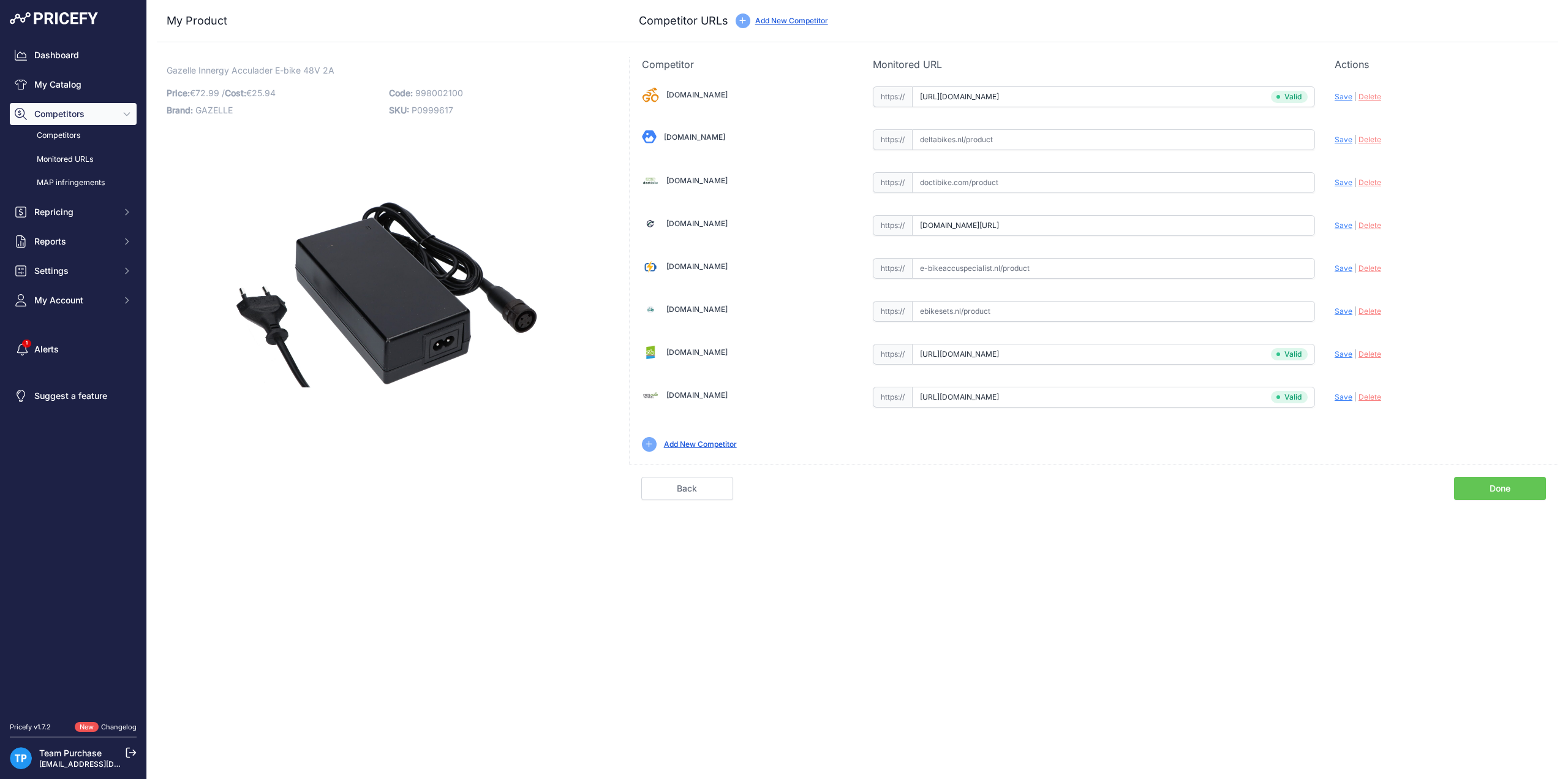
click at [596, 598] on div "Competitor URL added. It will be now analyzed and available in the Monitored UR…" at bounding box center [858, 390] width 1421 height 779
click at [981, 133] on input "text" at bounding box center [1114, 139] width 403 height 21
click at [963, 279] on div "12gobiking.nl Valid Invalid" at bounding box center [1094, 267] width 929 height 392
click at [966, 266] on input "text" at bounding box center [1114, 268] width 403 height 21
paste input "https://e-bikeaccuspecialist.nl/product/gazelle-innergy-48v-2a-lader-fietsaccu/"
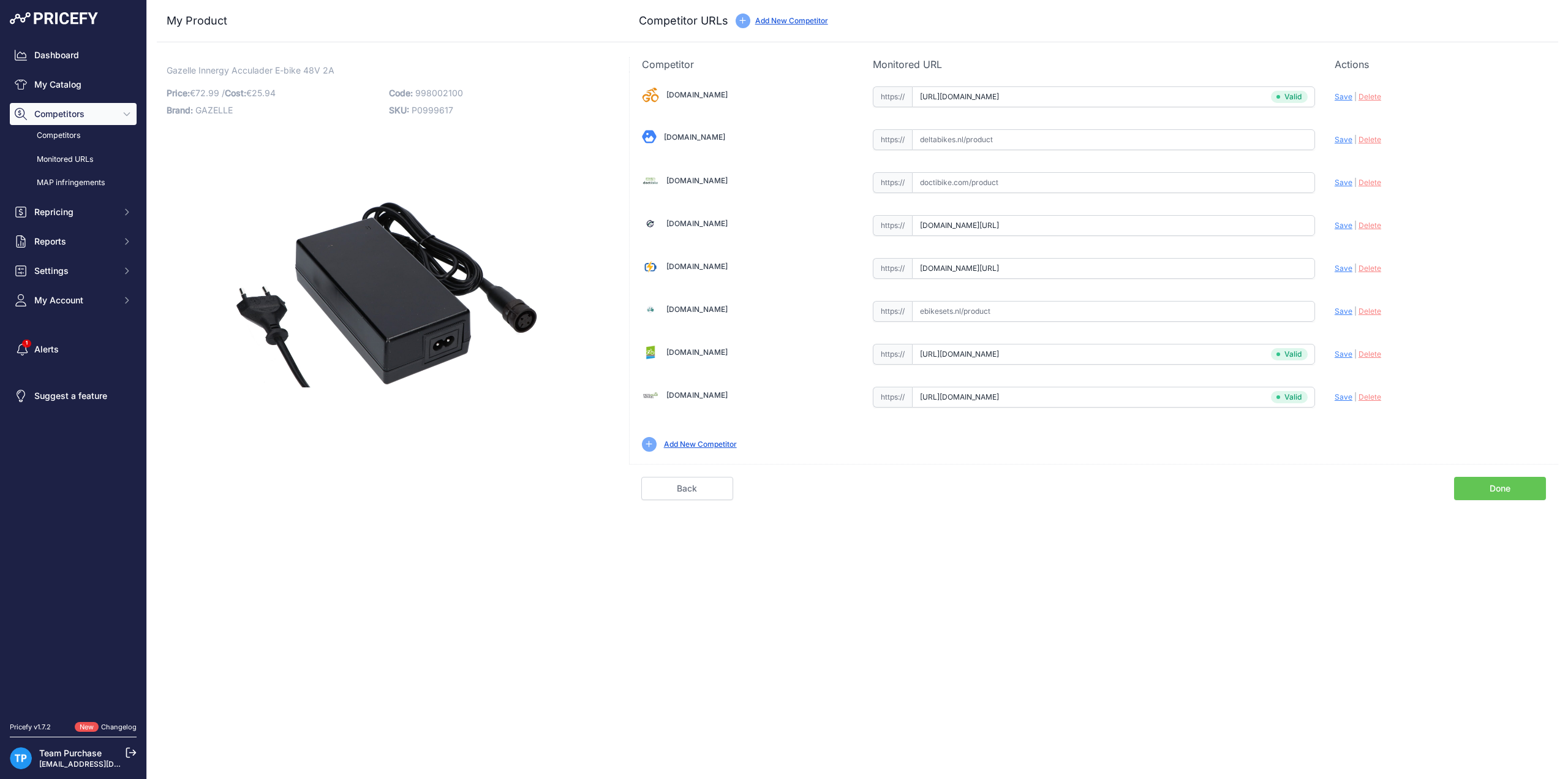
click at [1340, 267] on span "Save" at bounding box center [1343, 268] width 18 height 9
type input "https://e-bikeaccuspecialist.nl/product/gazelle-innergy-48v-2a-lader-fietsaccu/…"
click at [1518, 492] on link "Done" at bounding box center [1500, 488] width 92 height 23
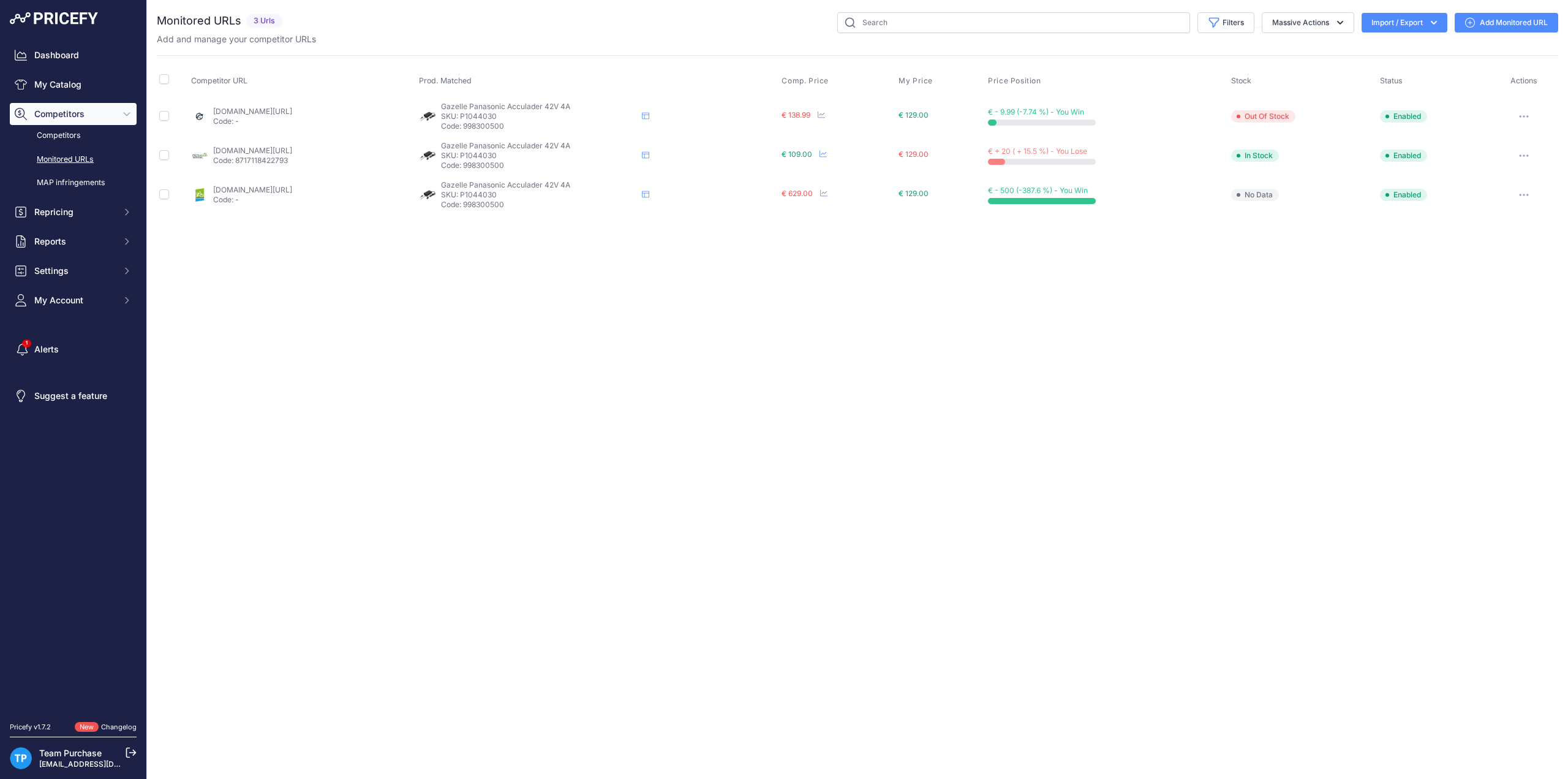
click at [1510, 24] on link "Add Monitored URL" at bounding box center [1506, 23] width 103 height 20
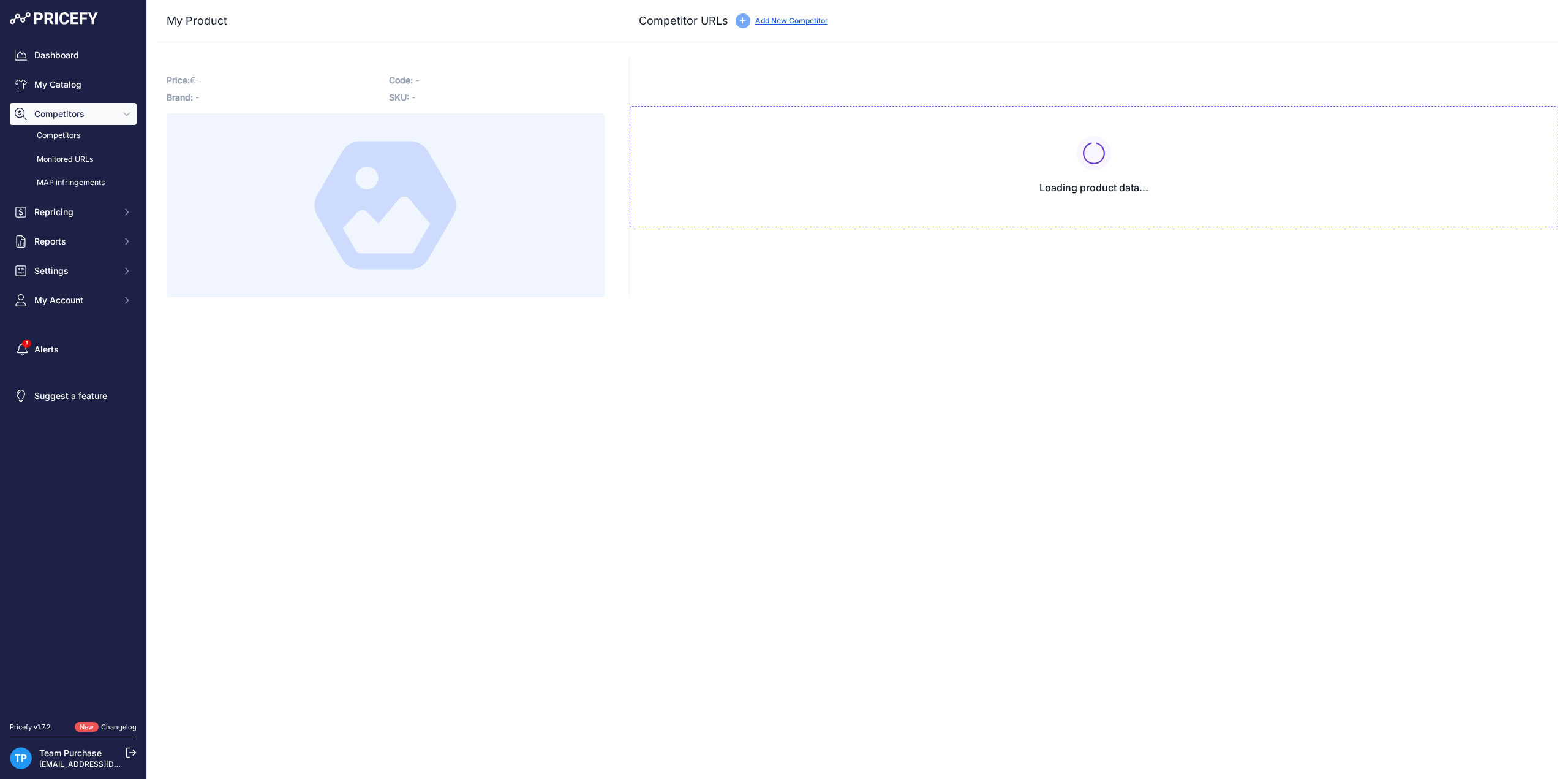
type input "[DOMAIN_NAME][URL]"
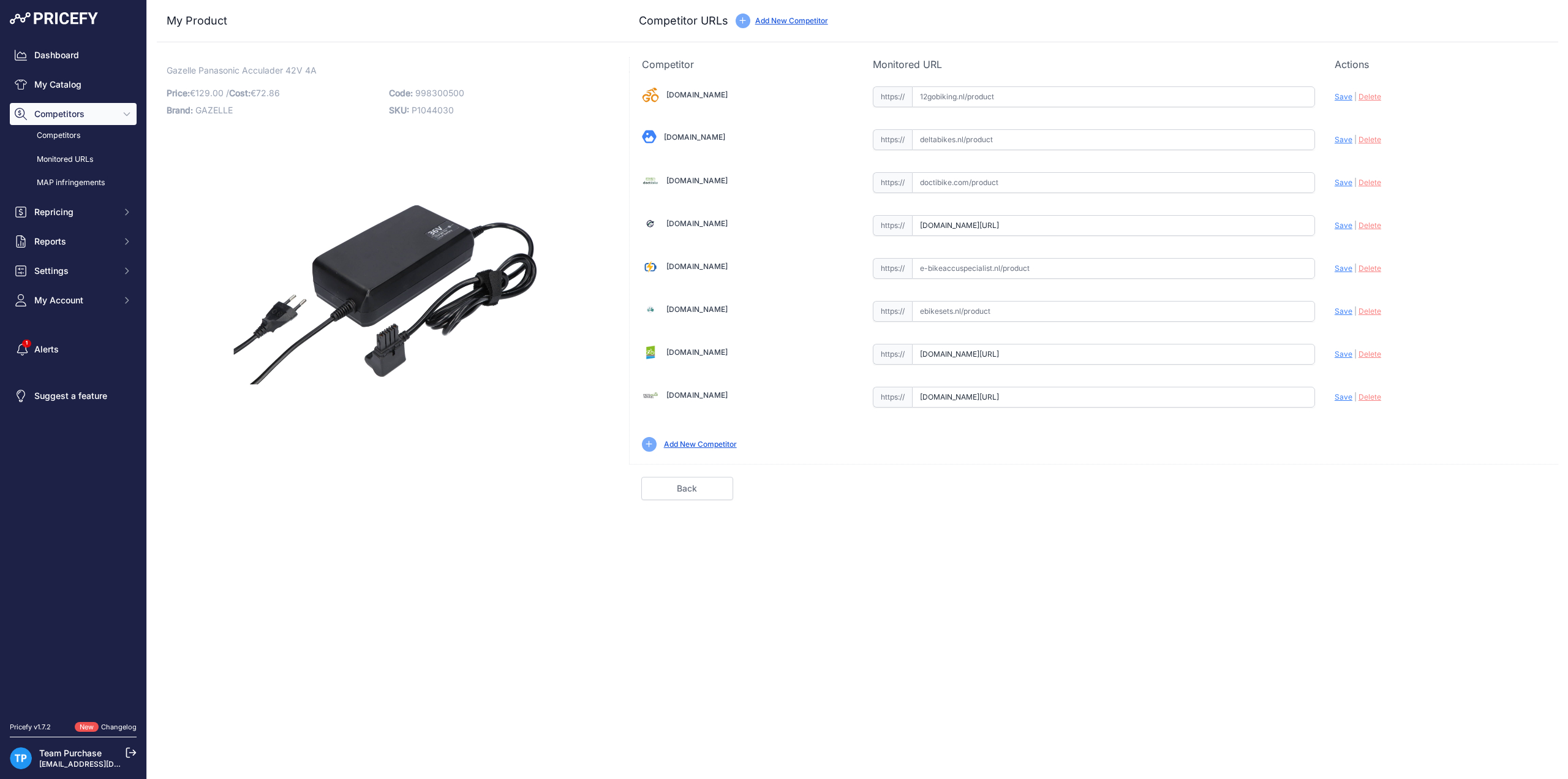
click at [438, 92] on span "998300500" at bounding box center [440, 93] width 49 height 11
copy span "998300500"
click at [990, 104] on input "text" at bounding box center [1114, 96] width 403 height 21
paste input "https://www.12gobiking.nl/panasonic-4a-acculader"
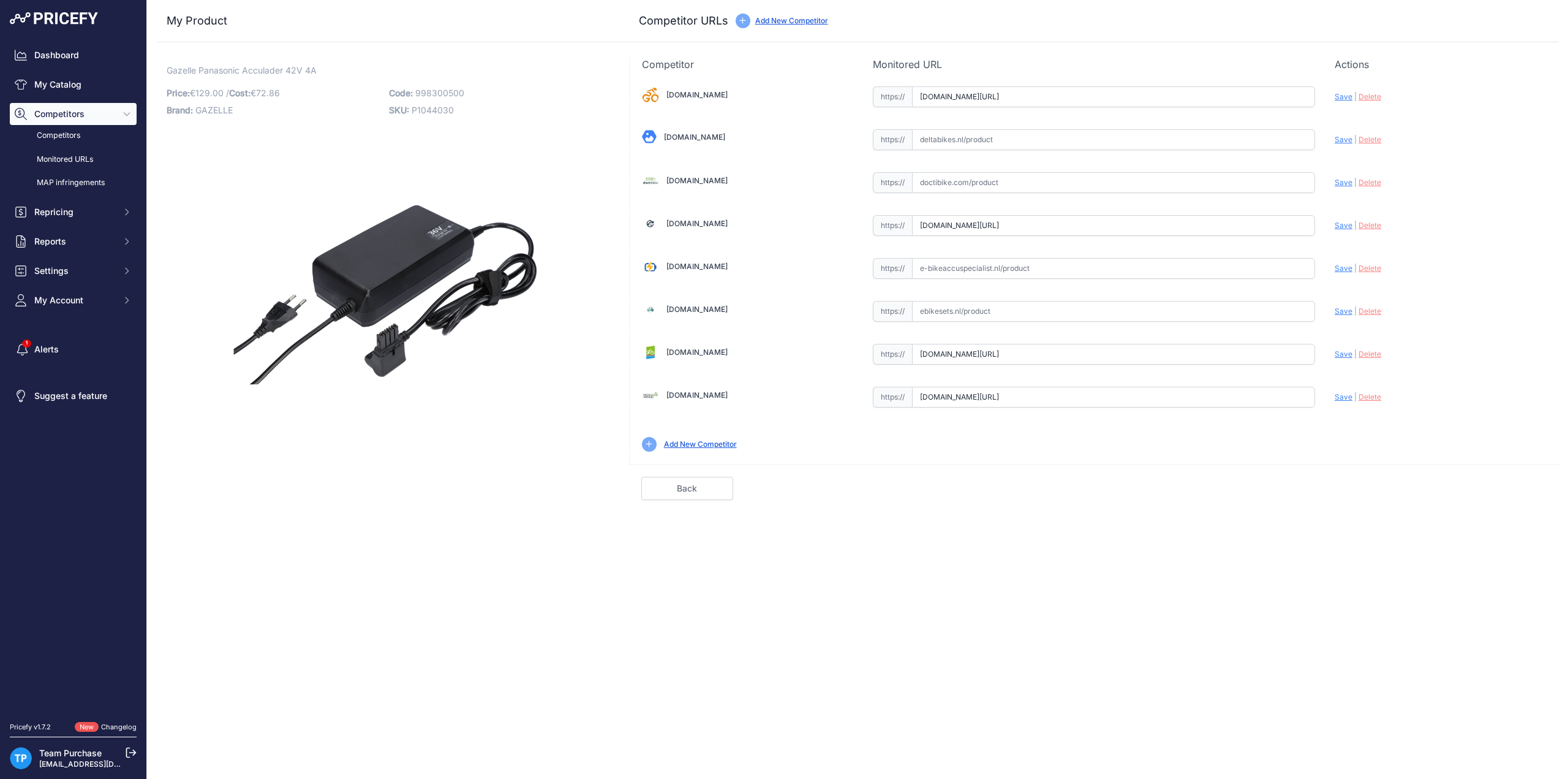
click at [1345, 96] on span "Save" at bounding box center [1343, 97] width 18 height 9
type input "https://www.12gobiking.nl/panasonic-4a-acculader?prirule_jdsnikfkfjsd=10020"
click at [979, 270] on input "text" at bounding box center [1114, 268] width 403 height 21
paste input "https://e-bikeaccuspecialist.nl/product/gazelle-panasonic-lader-42v-4a/"
click at [1340, 268] on span "Save" at bounding box center [1343, 268] width 18 height 9
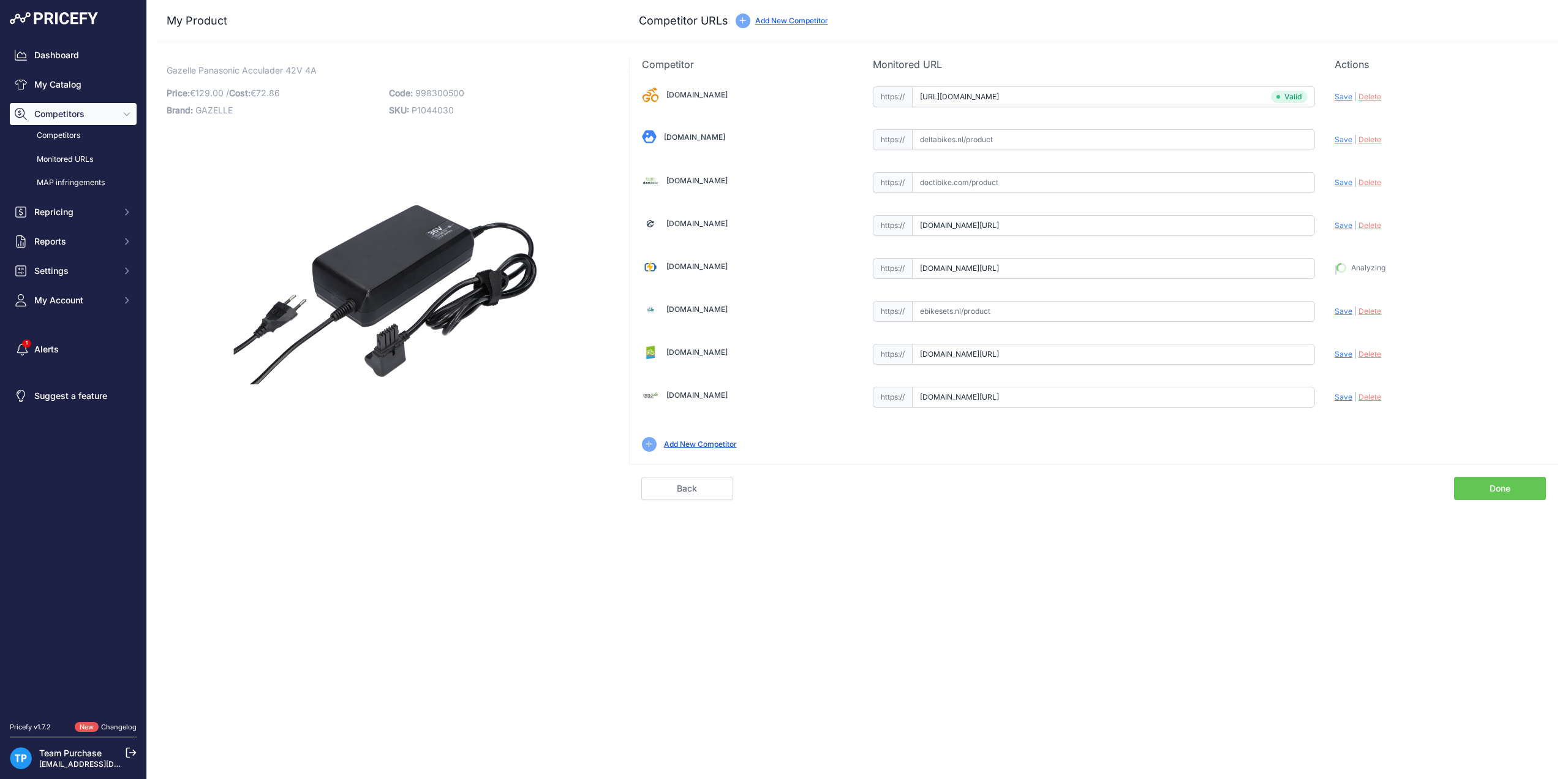
type input "https://e-bikeaccuspecialist.nl/product/gazelle-panasonic-lader-42v-4a/?prirule…"
click at [1166, 572] on div "Competitor URL added. It will be now analyzed and available in the Monitored UR…" at bounding box center [858, 390] width 1421 height 779
click at [1493, 487] on link "Done" at bounding box center [1500, 488] width 92 height 23
